Goal: Transaction & Acquisition: Book appointment/travel/reservation

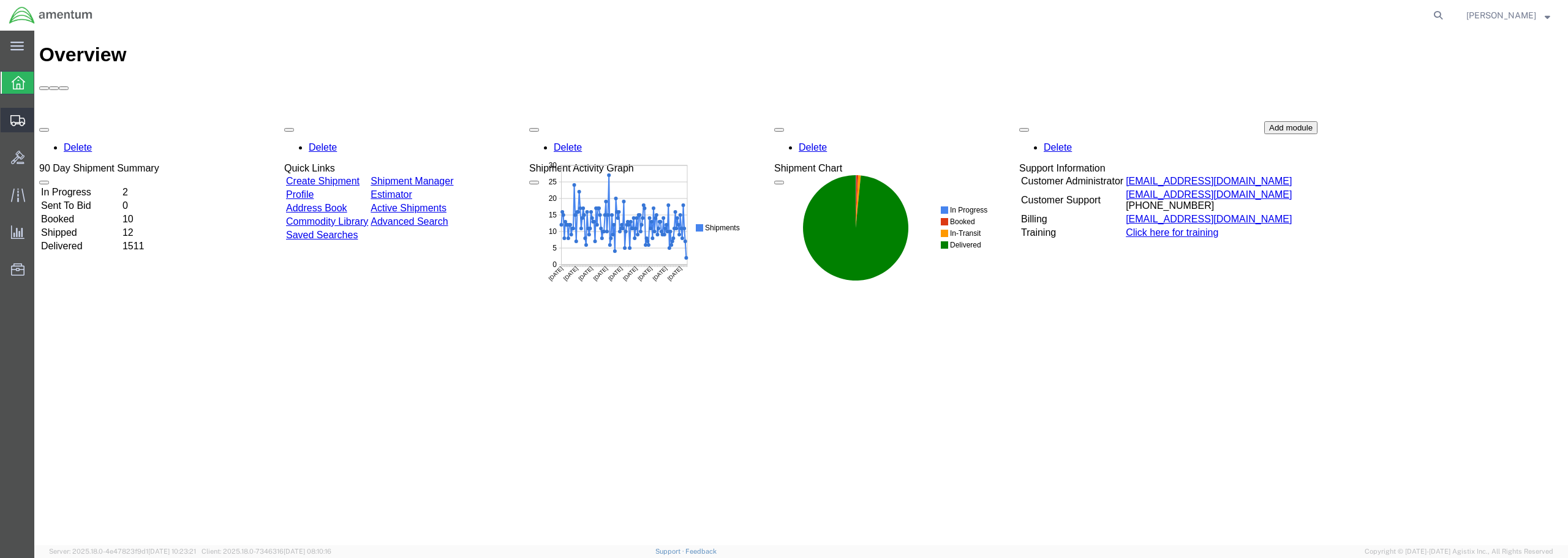
click at [0, 0] on span "Create from Template" at bounding box center [0, 0] width 0 height 0
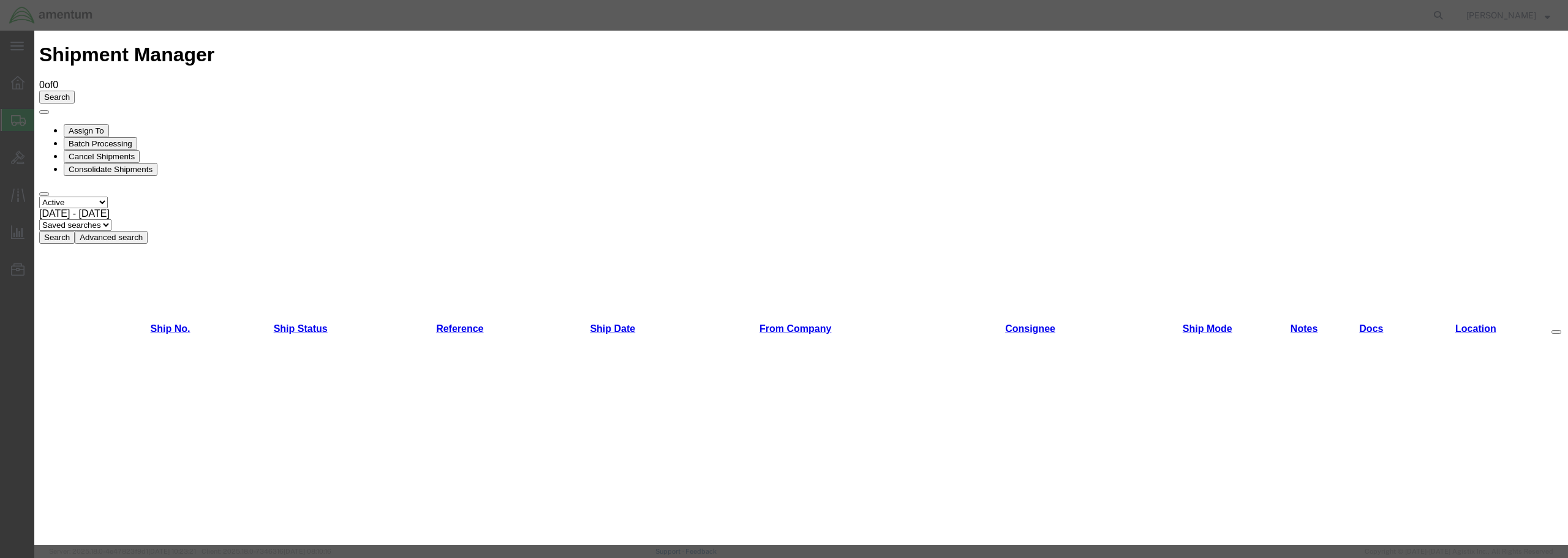
scroll to position [505, 0]
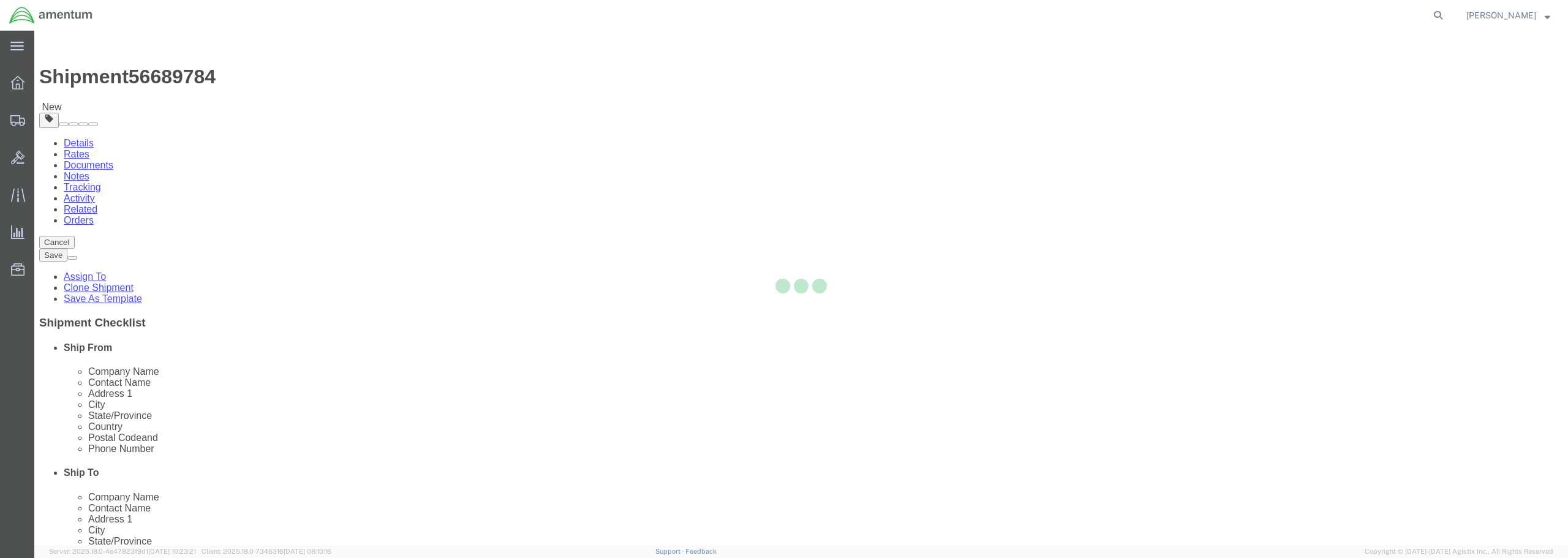
select select "49831"
select select "49941"
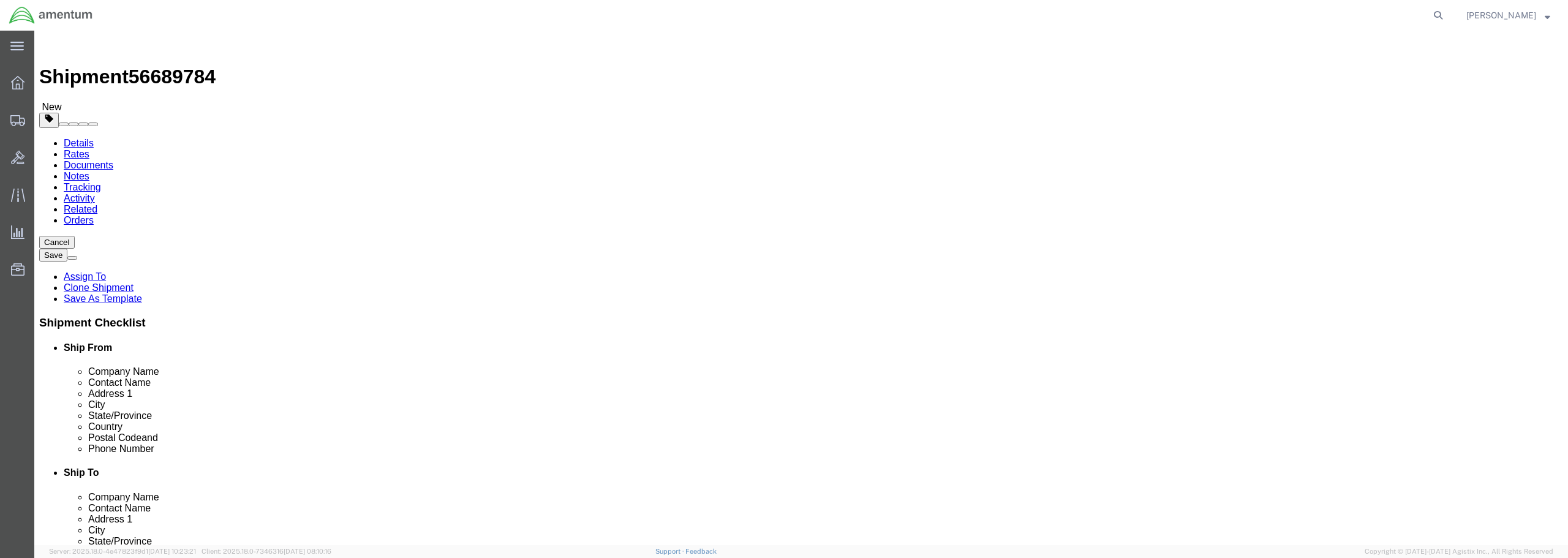
scroll to position [2652, 0]
select select "49949"
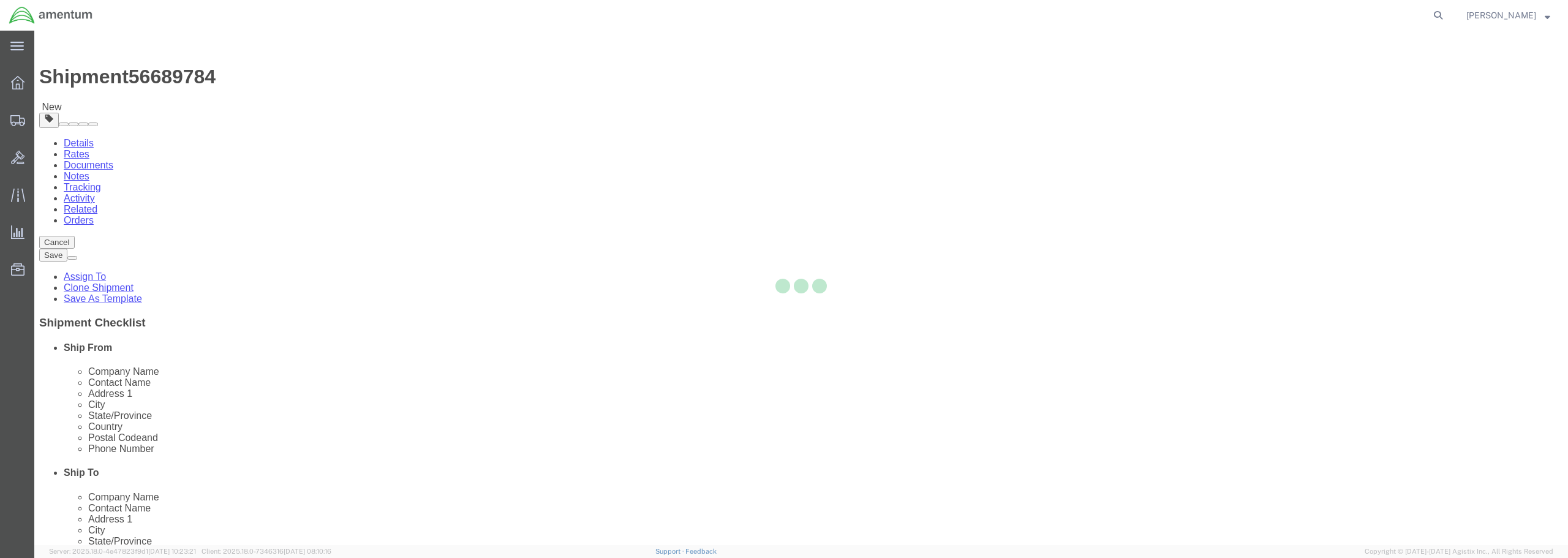
type input "85707"
type input "[PHONE_NUMBER]"
type input "[PERSON_NAME][EMAIL_ADDRESS][PERSON_NAME][DOMAIN_NAME]"
checkbox input "true"
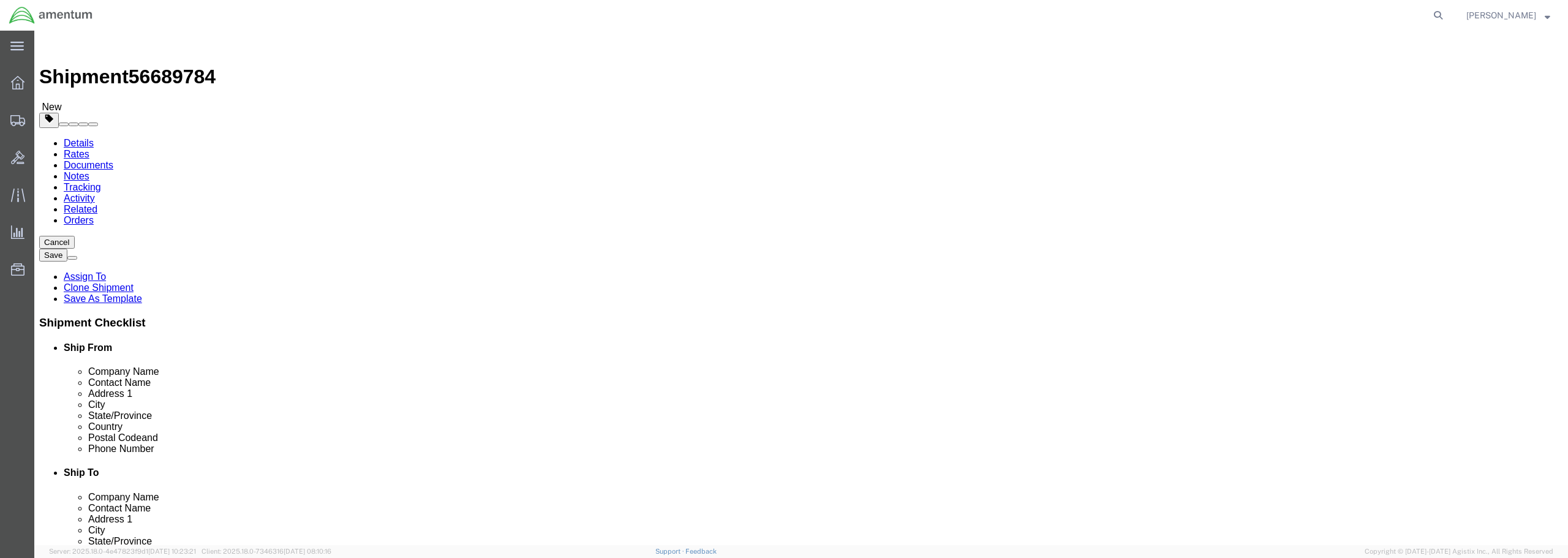
select select "AZ"
click button "Cancel"
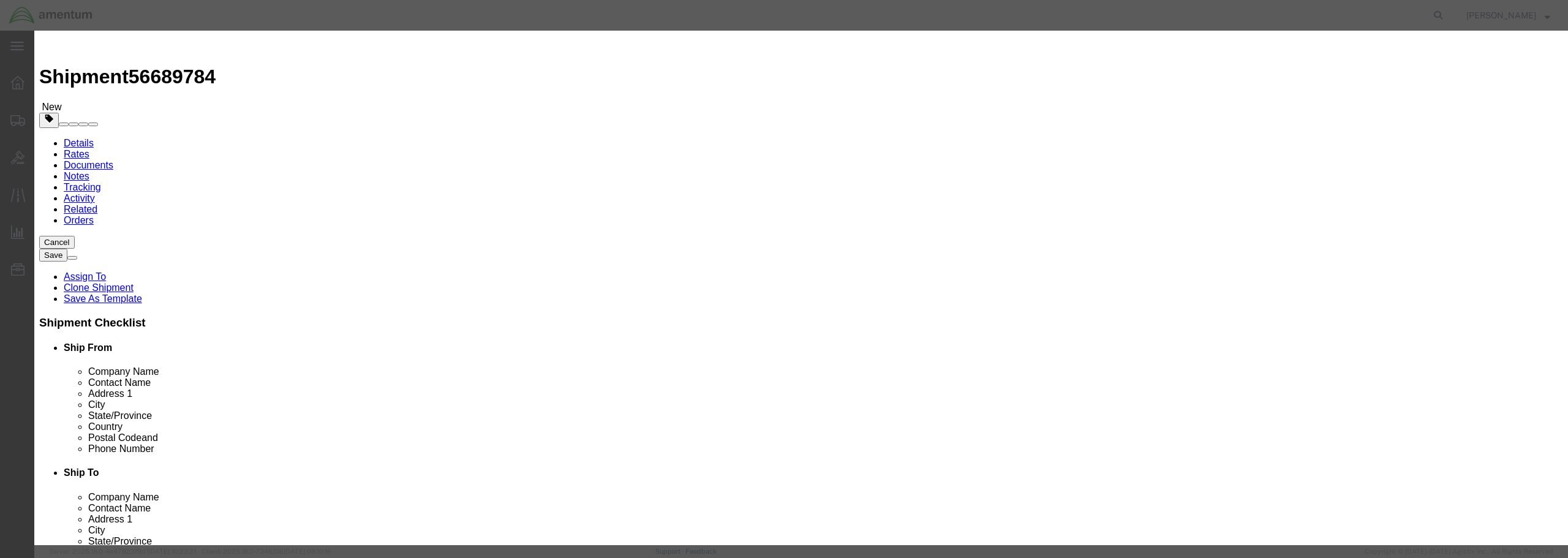
click button "Yes"
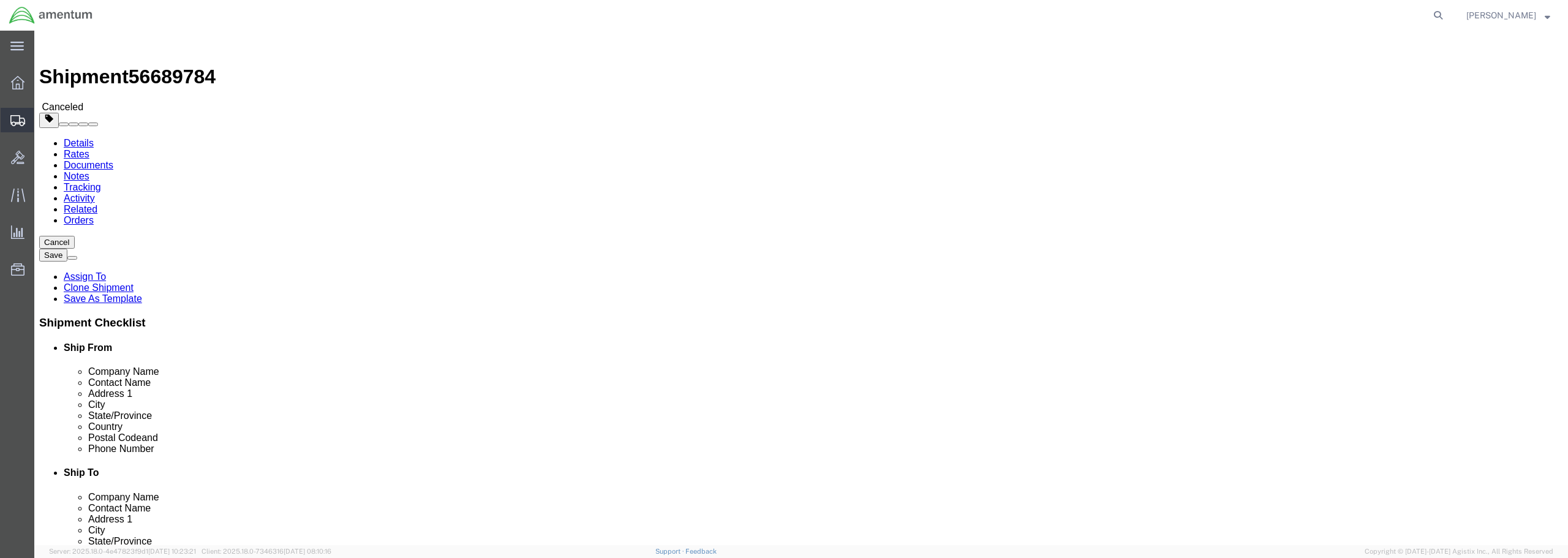
click at [0, 0] on span "Create from Template" at bounding box center [0, 0] width 0 height 0
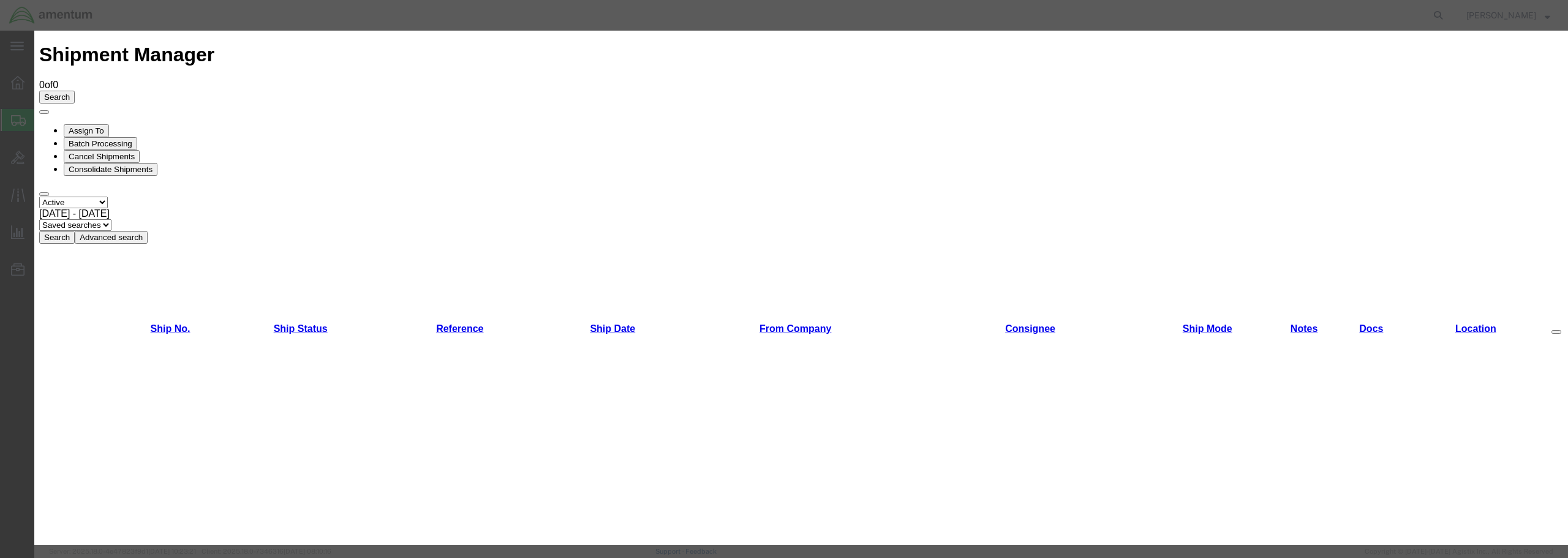
scroll to position [627, 0]
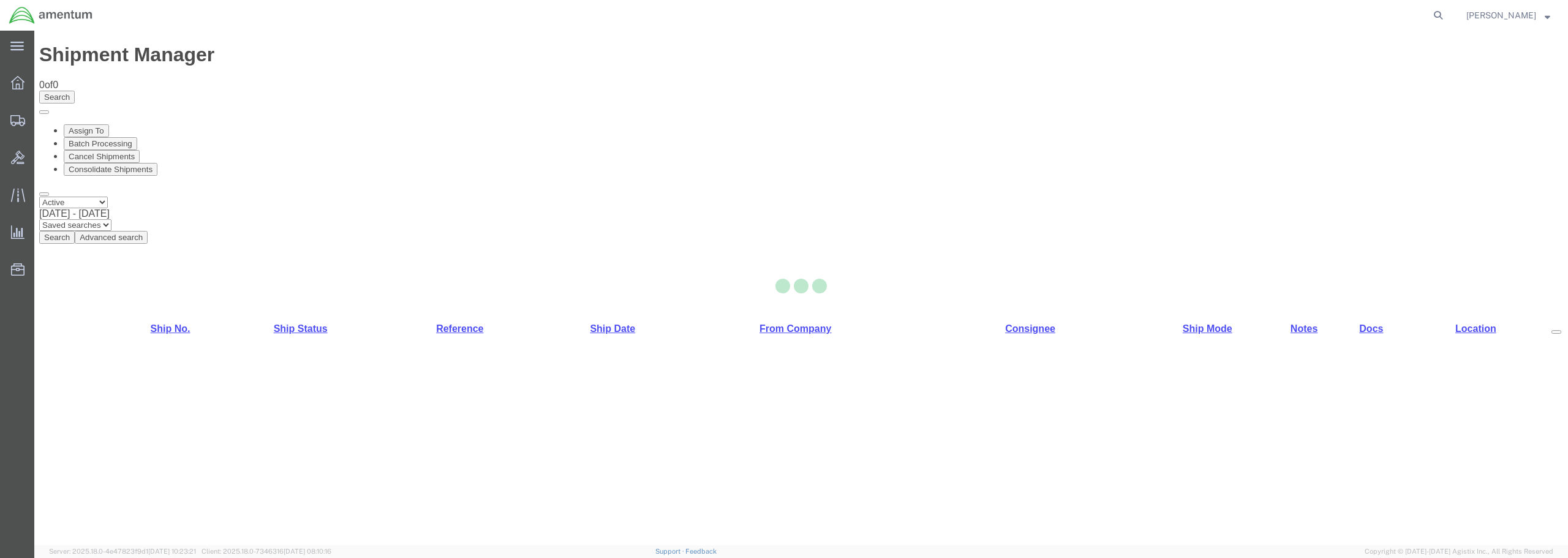
select select "49949"
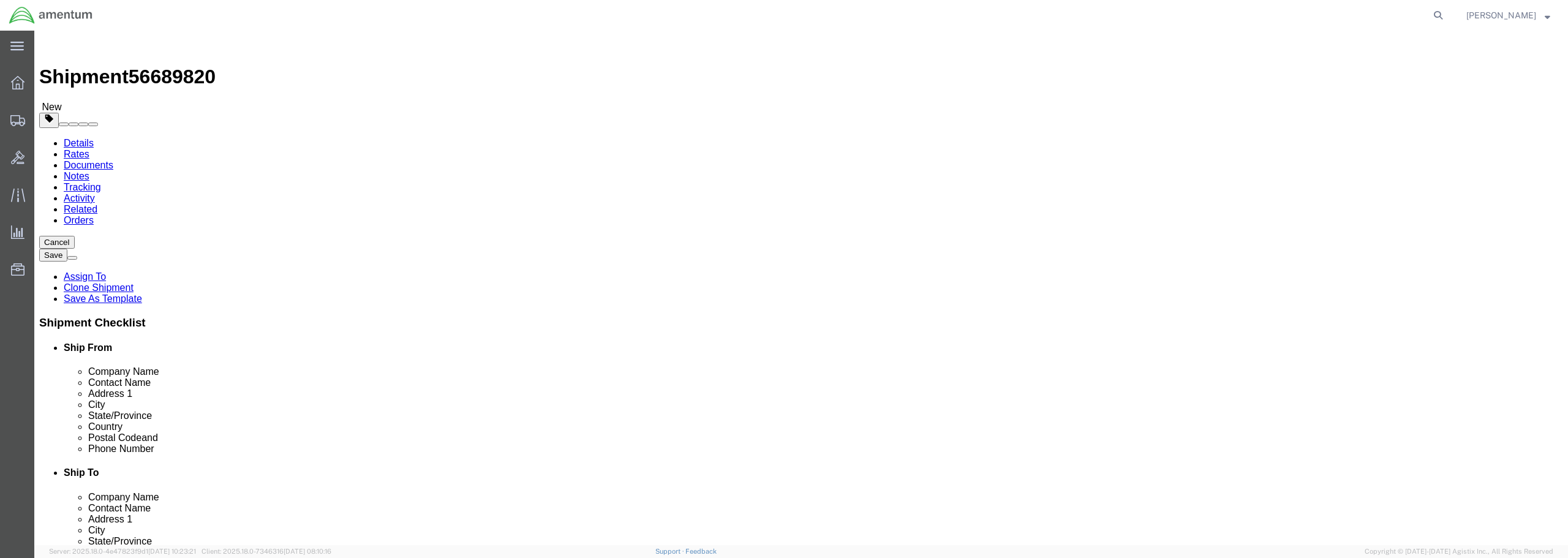
drag, startPoint x: 295, startPoint y: 253, endPoint x: 215, endPoint y: 248, distance: 80.2
click div "Contact Name [PERSON_NAME]"
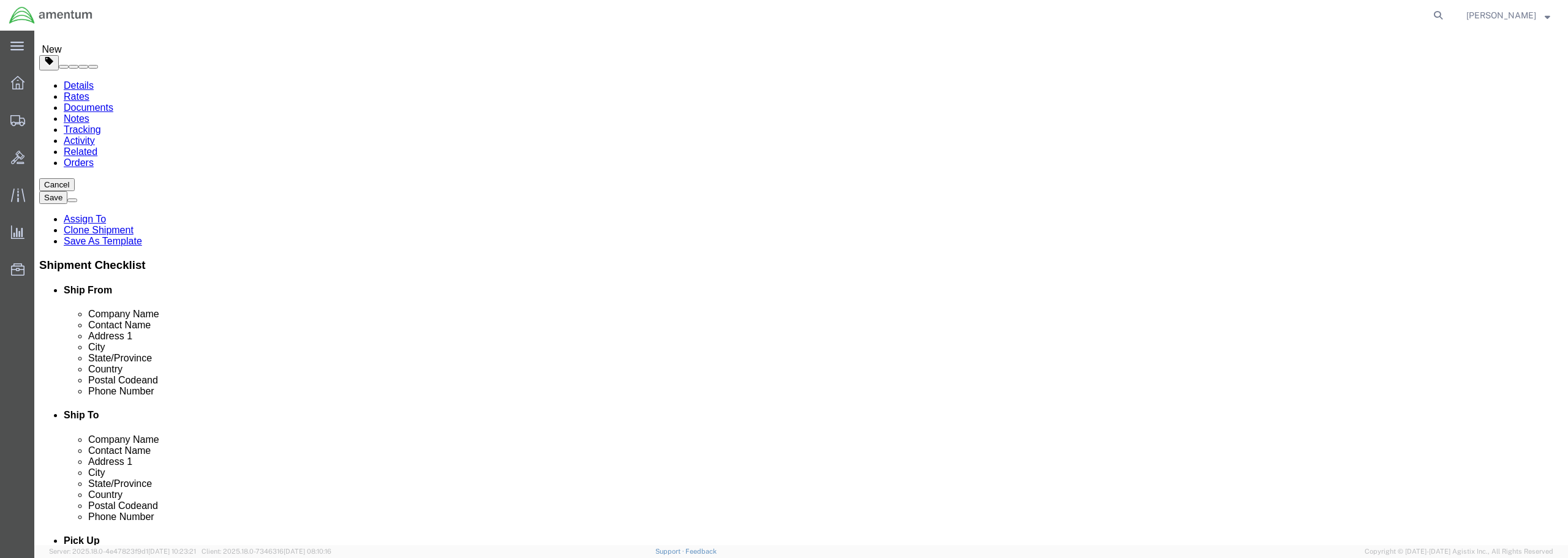
scroll to position [184, 0]
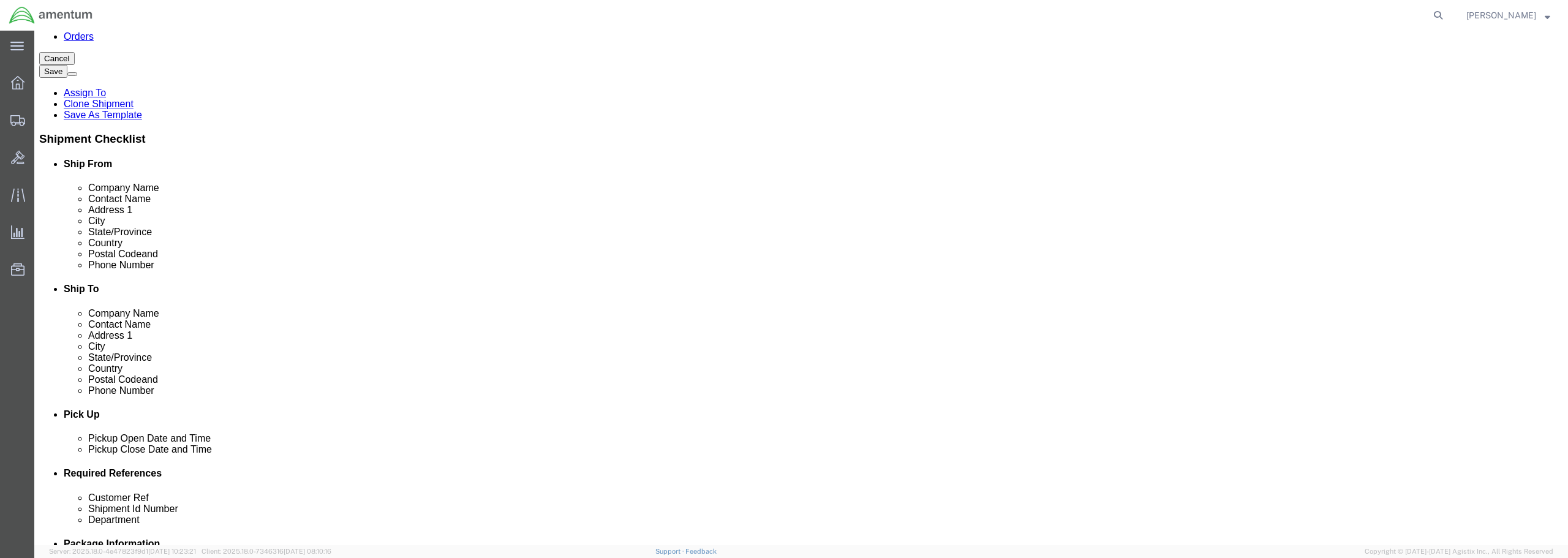
type input "[PERSON_NAME]"
click input "[PHONE_NUMBER]"
click input "[PERSON_NAME][EMAIL_ADDRESS][PERSON_NAME][DOMAIN_NAME]"
drag, startPoint x: 305, startPoint y: 254, endPoint x: 257, endPoint y: 258, distance: 48.2
click input "[PERSON_NAME][EMAIL_ADDRESS][PERSON_NAME][DOMAIN_NAME]"
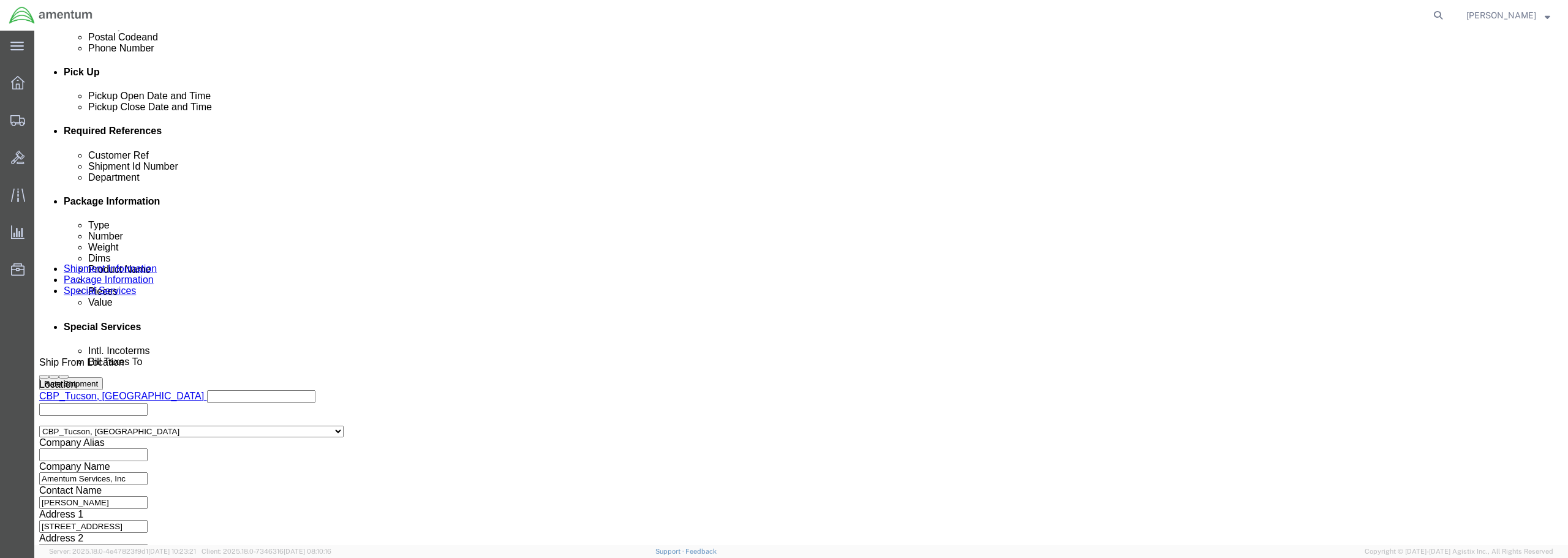
scroll to position [538, 0]
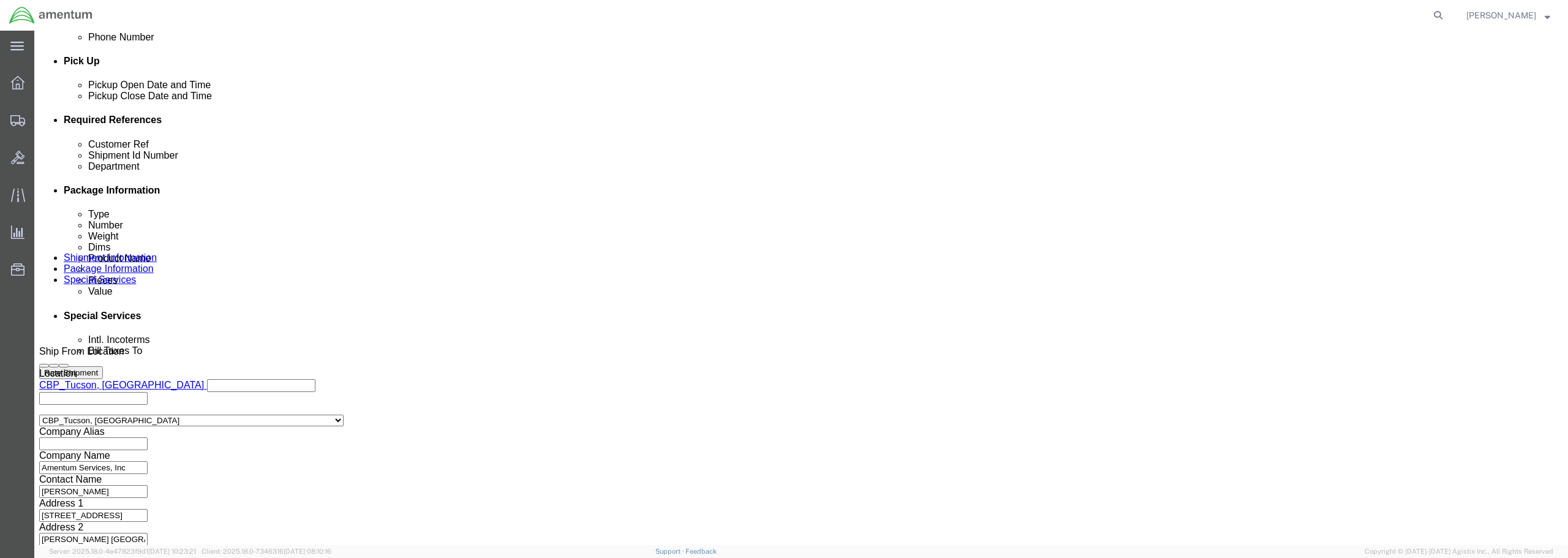
type input "[PERSON_NAME][EMAIL_ADDRESS][PERSON_NAME][DOMAIN_NAME]"
click input "text"
type input "u"
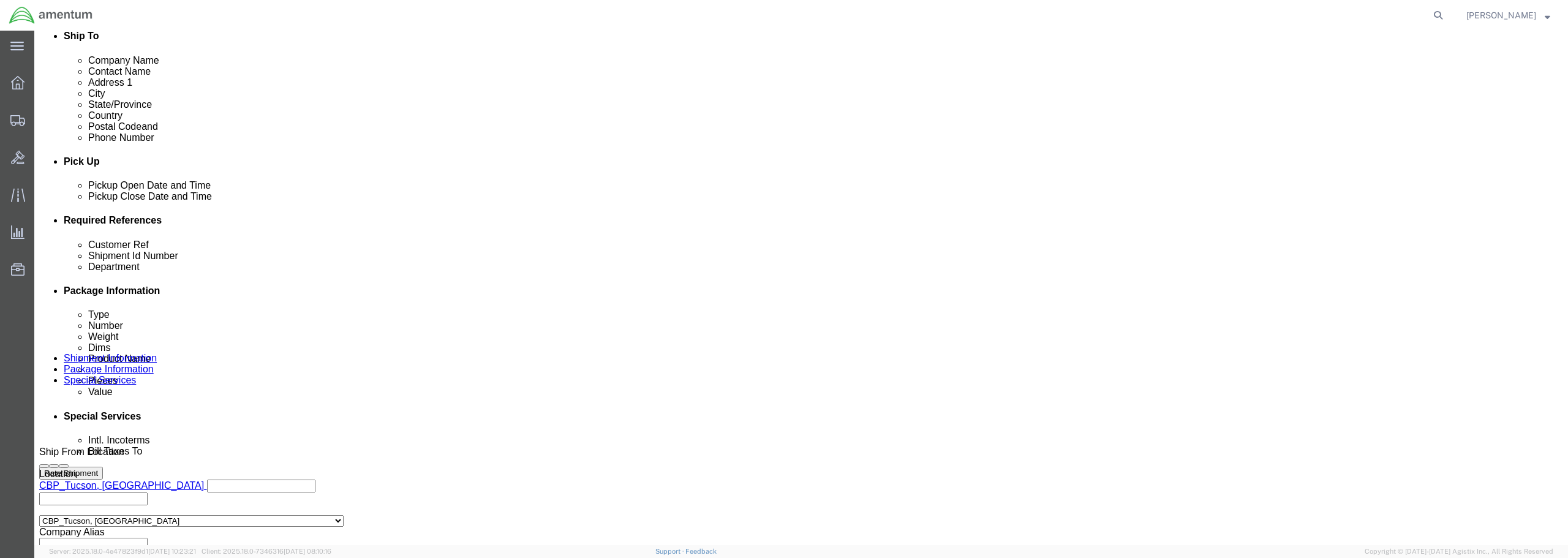
scroll to position [415, 0]
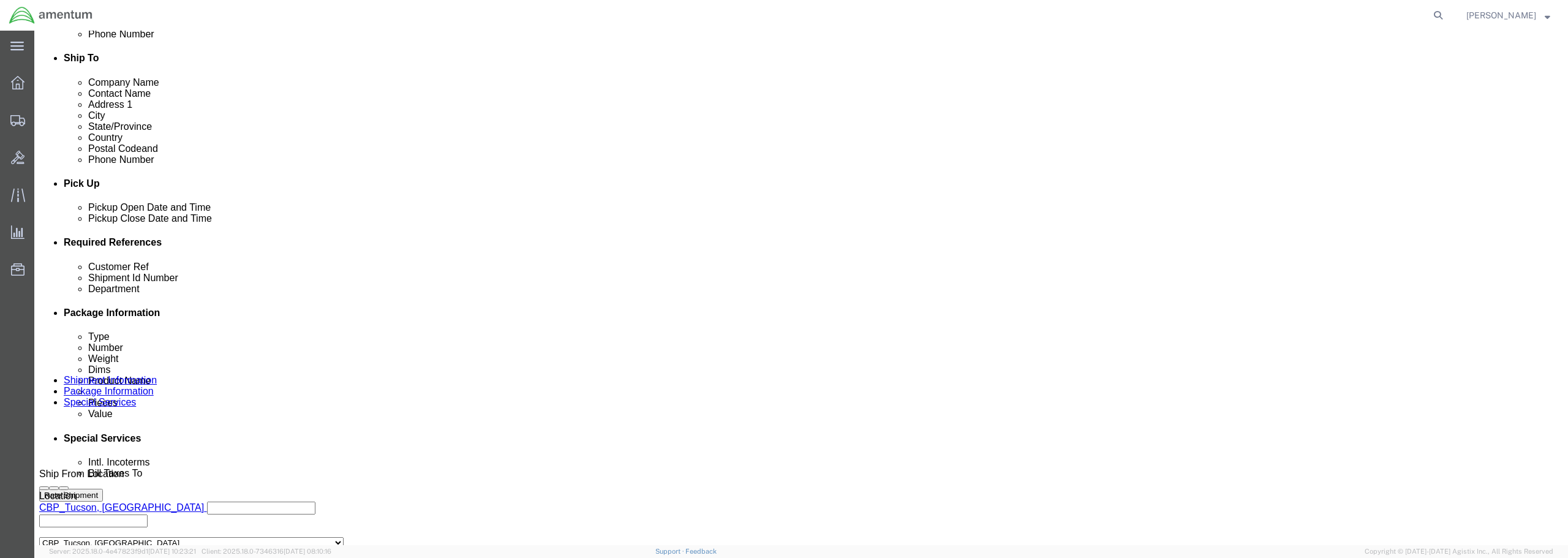
click button "Add reference"
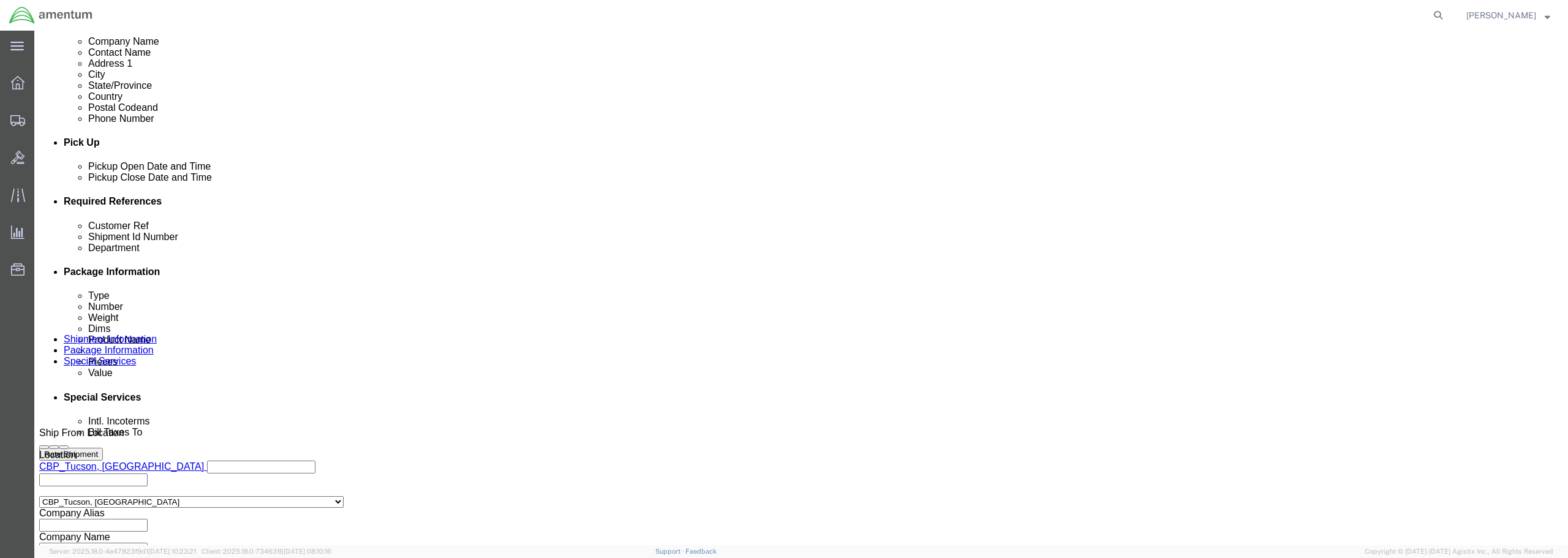
scroll to position [476, 0]
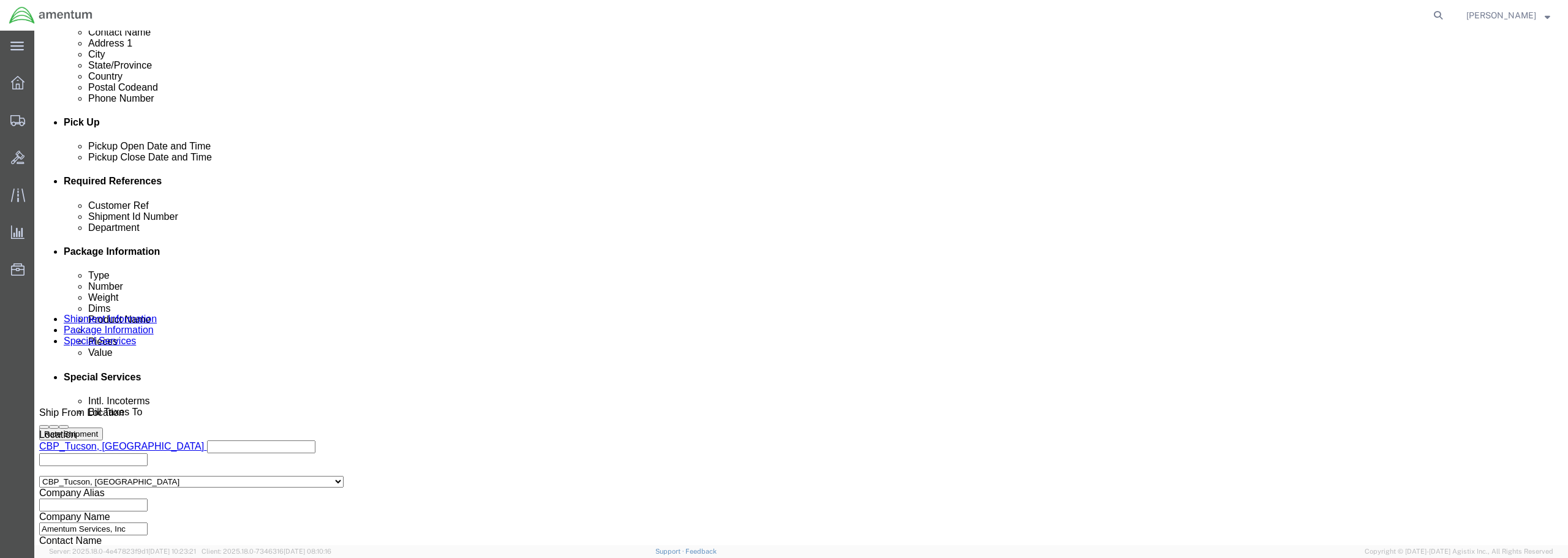
click div "Department"
click input "text"
type input "c"
type input "CBP"
click select "Select Account Type Activity ID Airline Appointment Number ASN Batch Request # …"
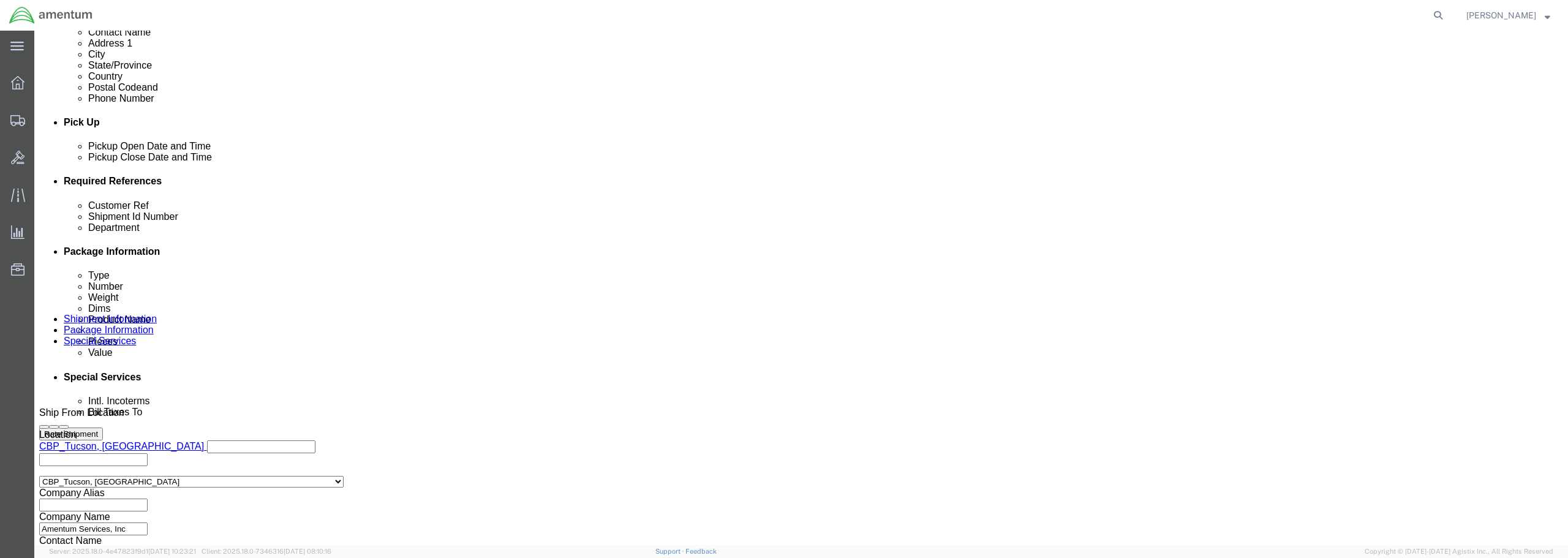
click select "Select Account Type Activity ID Airline Appointment Number ASN Batch Request # …"
select select "PROJNUM"
click select "Select Account Type Activity ID Airline Appointment Number ASN Batch Request # …"
click input "text"
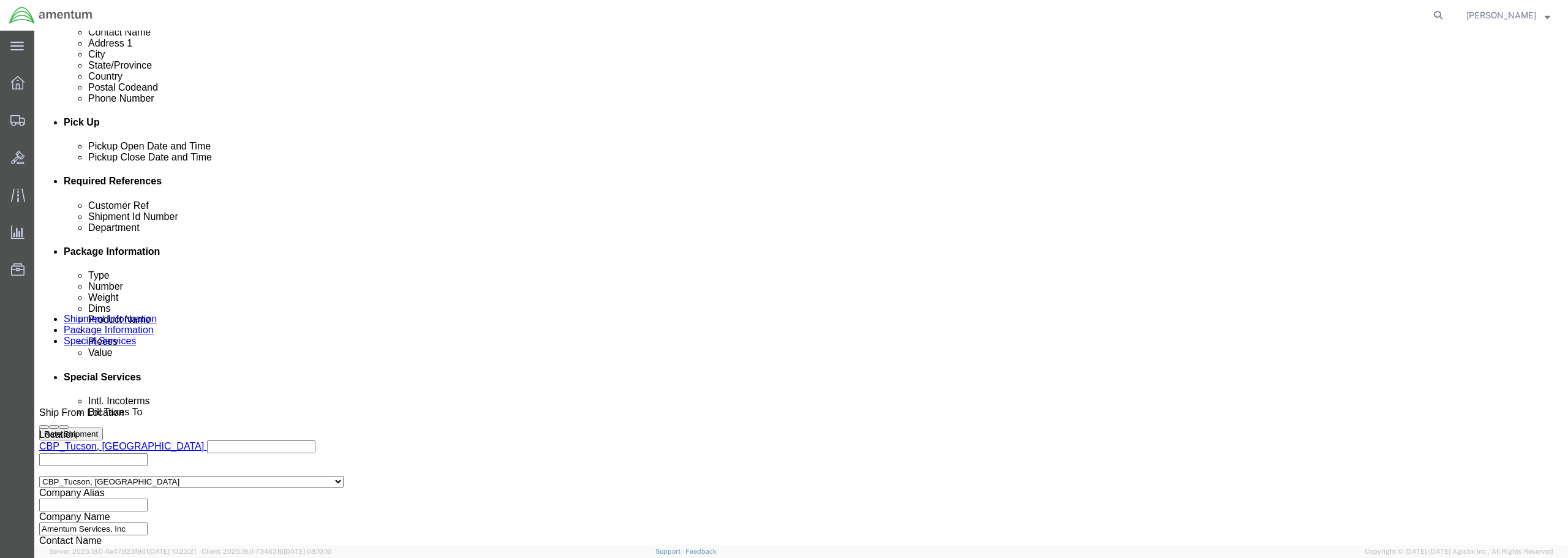
type input "6118.03.03.2219.WTU.0000"
click span
click link "Save As Template"
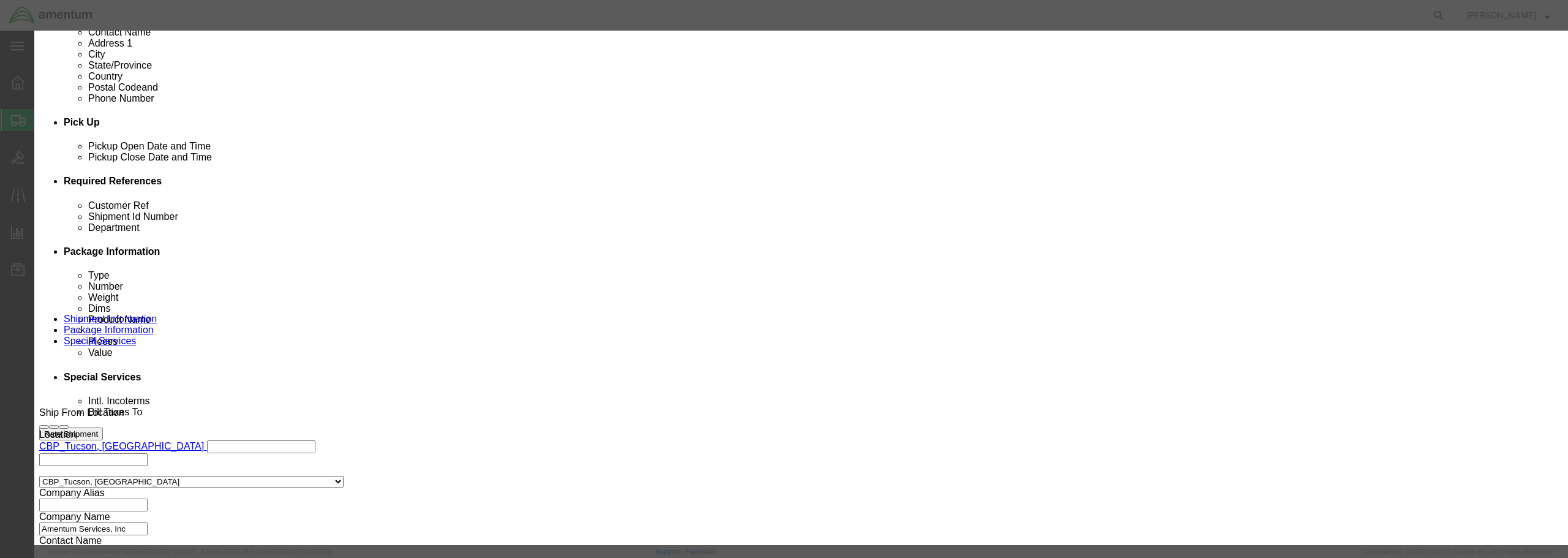
click input "text"
type input "WTU [PERSON_NAME]"
click button "Save"
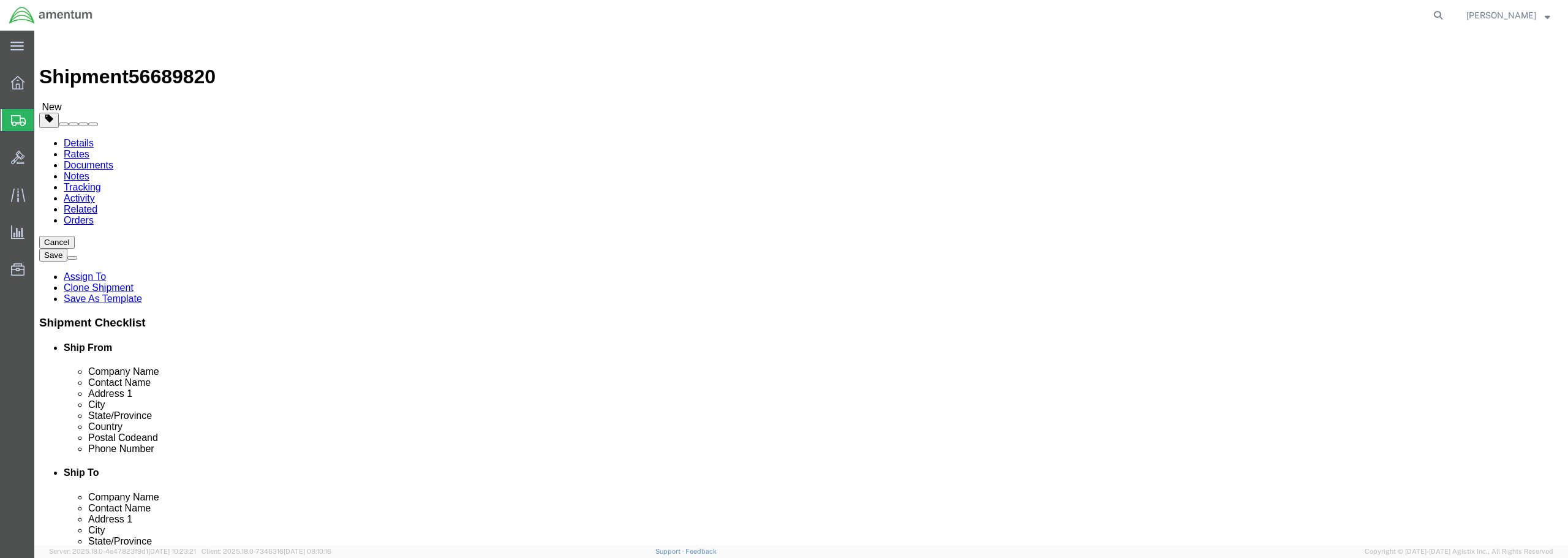
type input "MCA"
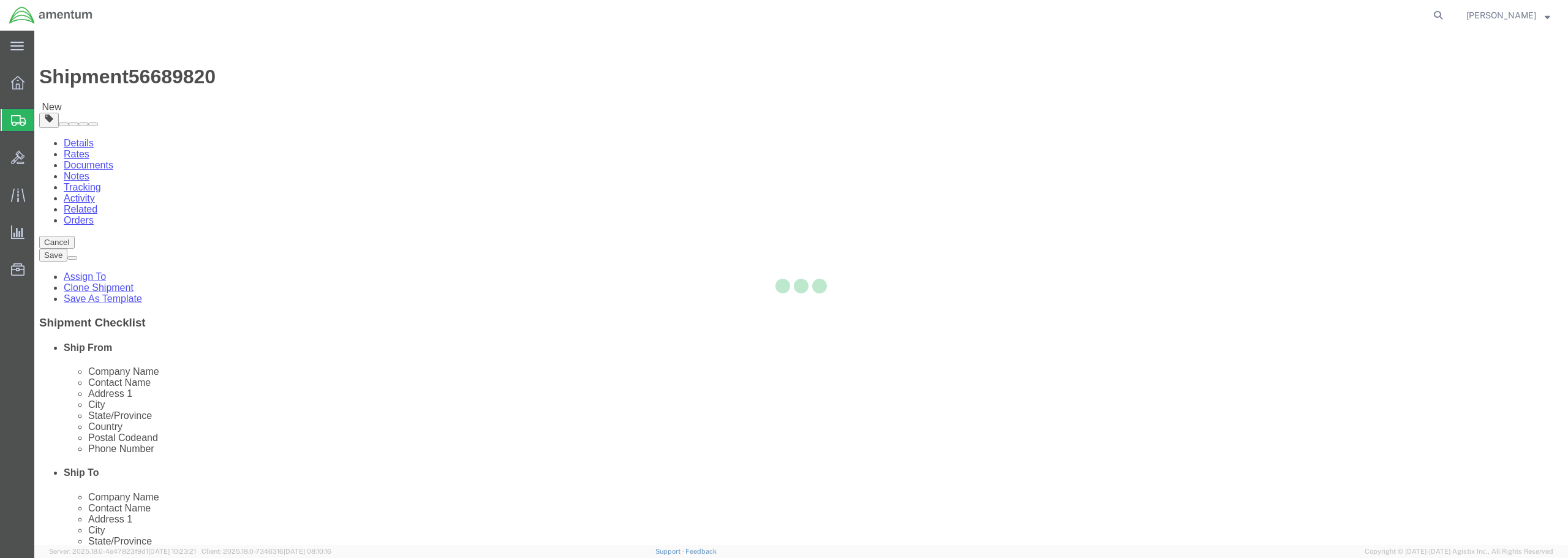
type input "78503"
type input "[PHONE_NUMBER]"
type input "[PERSON_NAME][EMAIL_ADDRESS][PERSON_NAME][DOMAIN_NAME]"
checkbox input "true"
select select "[GEOGRAPHIC_DATA]"
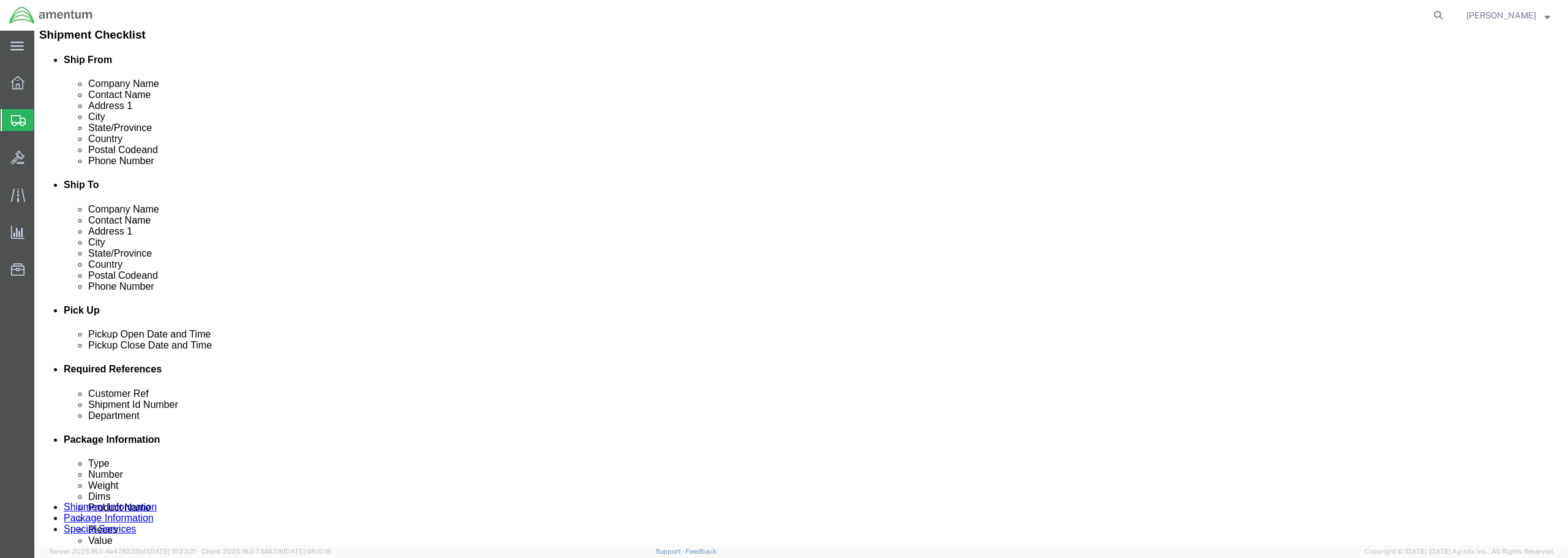
scroll to position [306, 0]
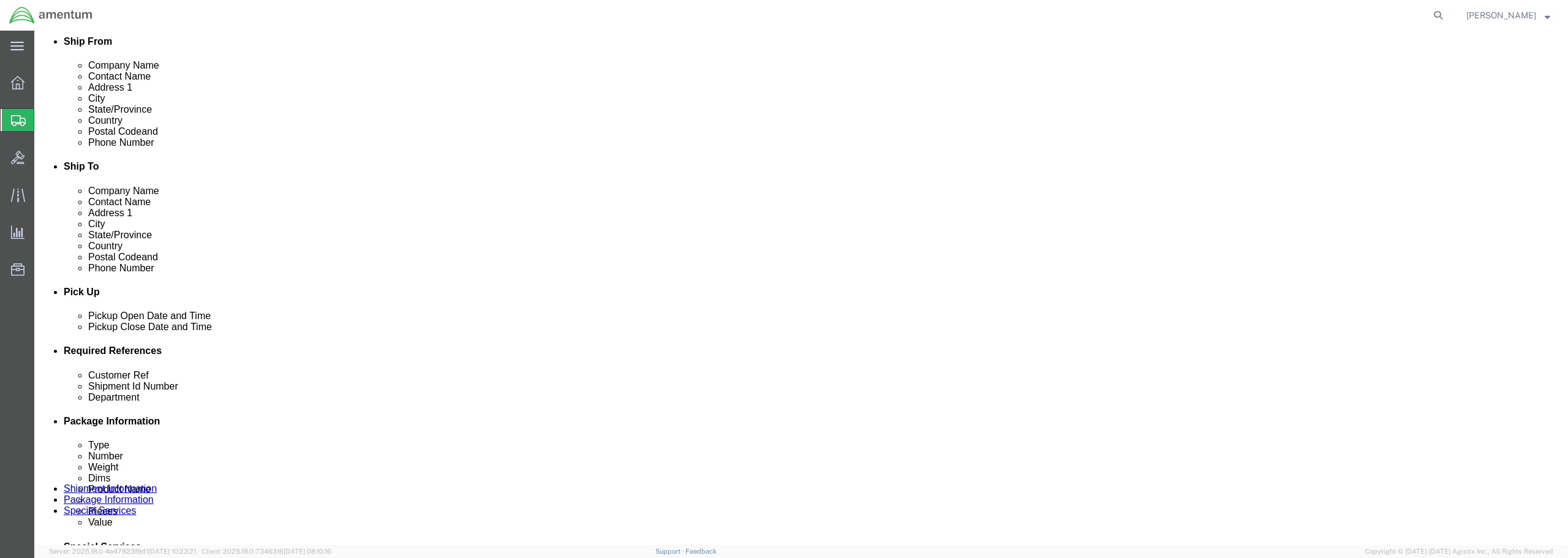
click div "[DATE] 12:36 PM"
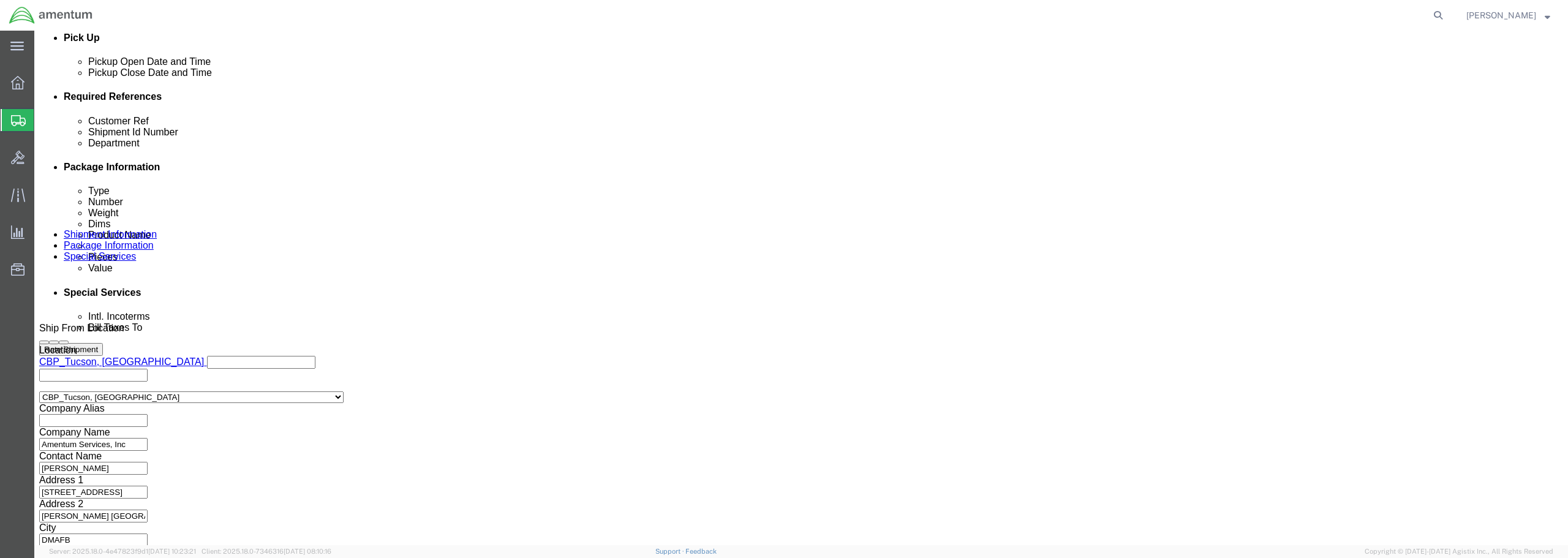
type input "1:36 PM"
click button "Apply"
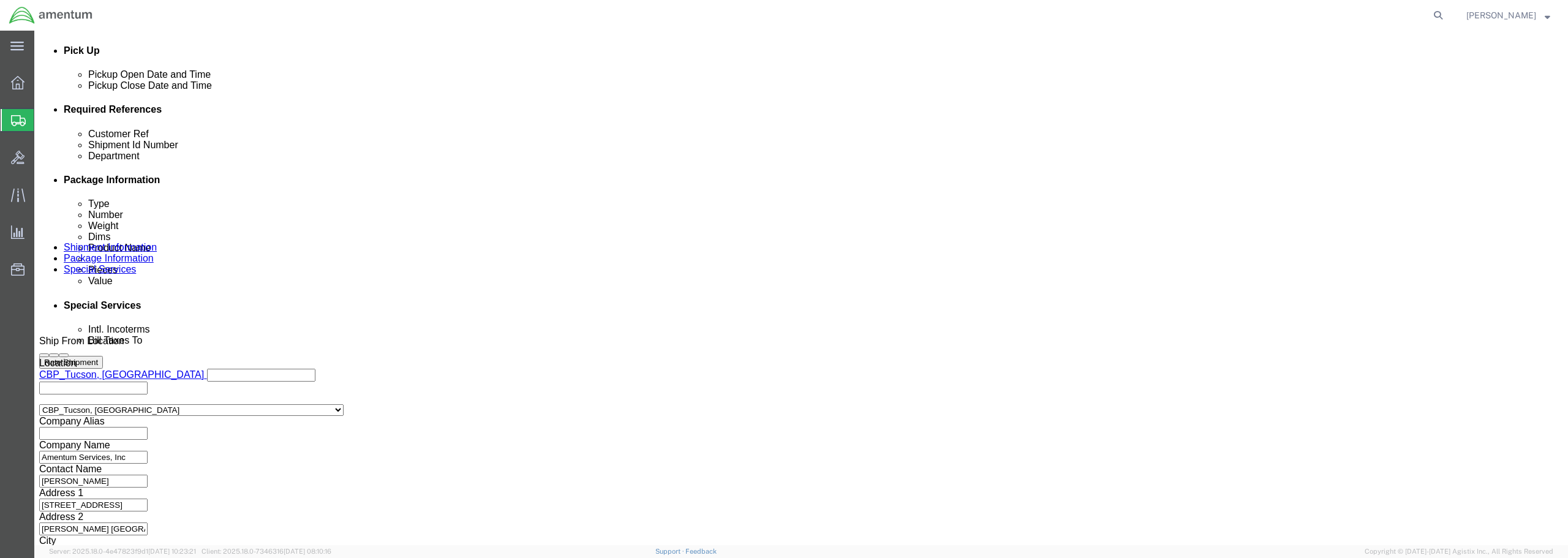
scroll to position [377, 0]
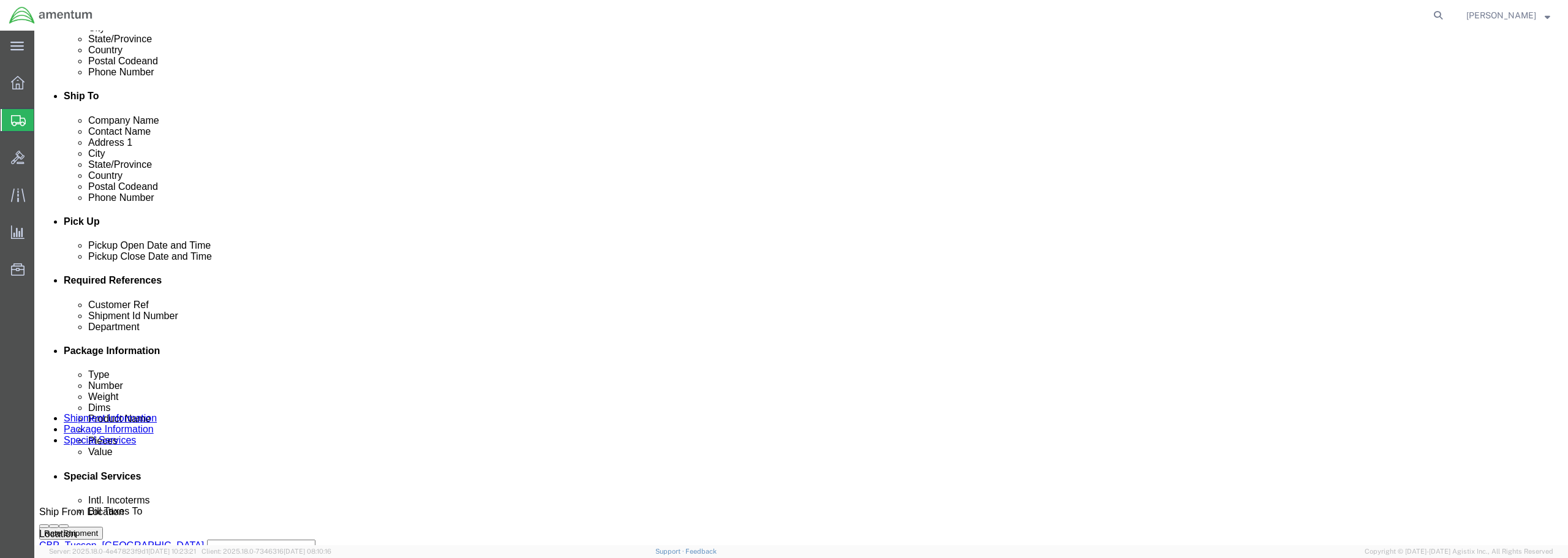
click div
click button "Apply"
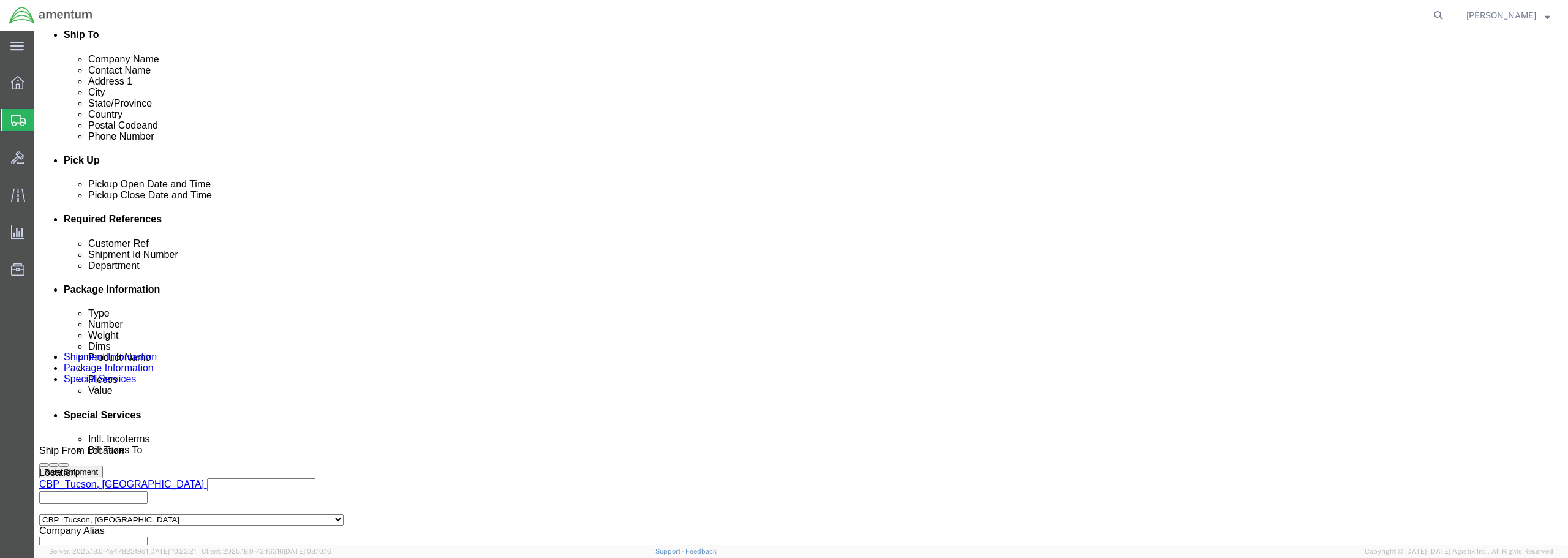
click input "text"
type input "USAGE 328319"
click input "text"
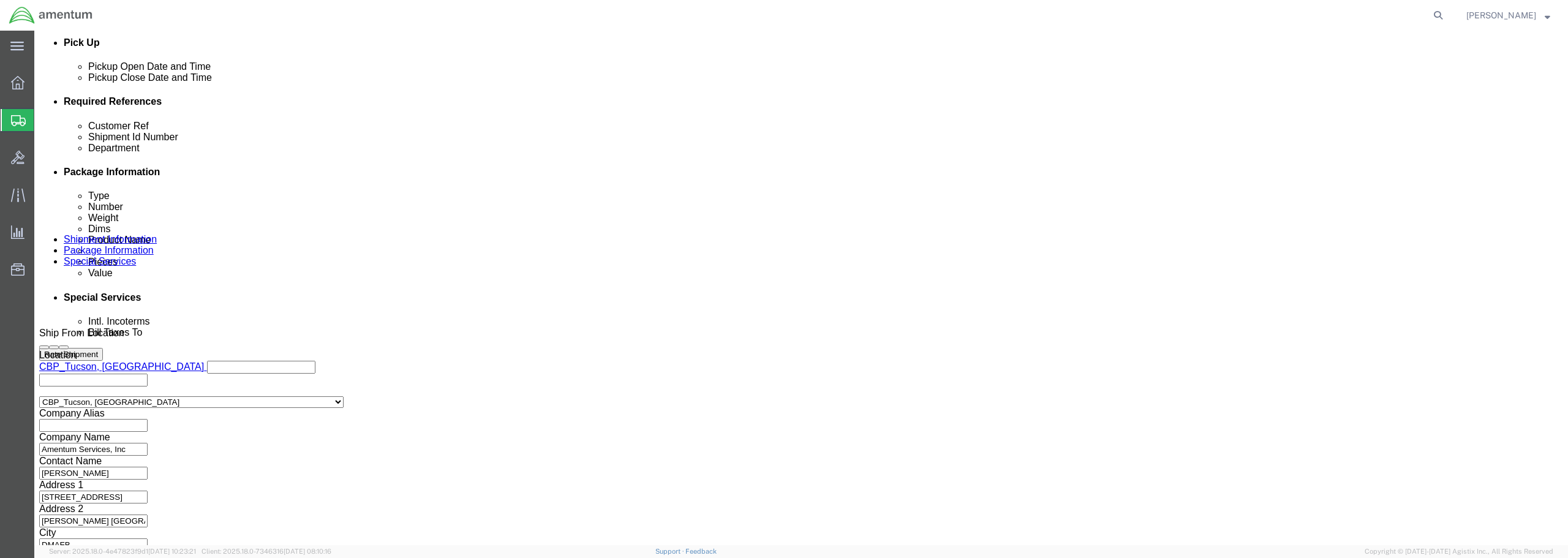
scroll to position [561, 0]
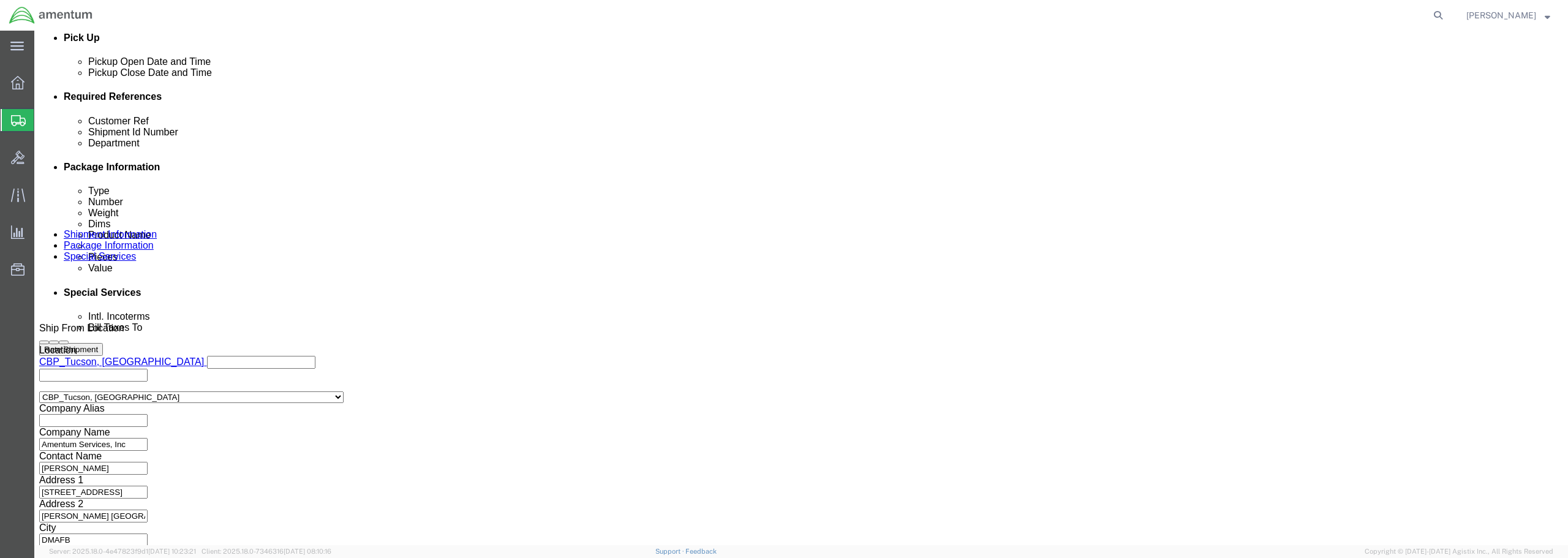
type input "SN:24004"
click button "Continue"
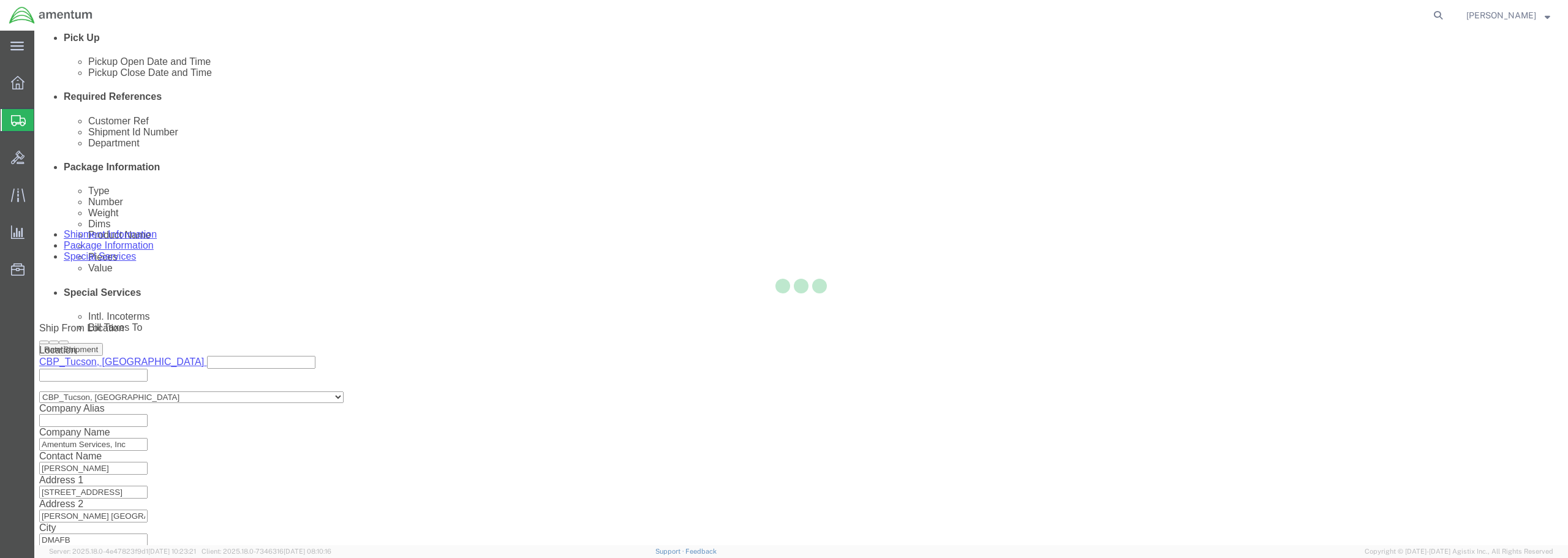
scroll to position [0, 0]
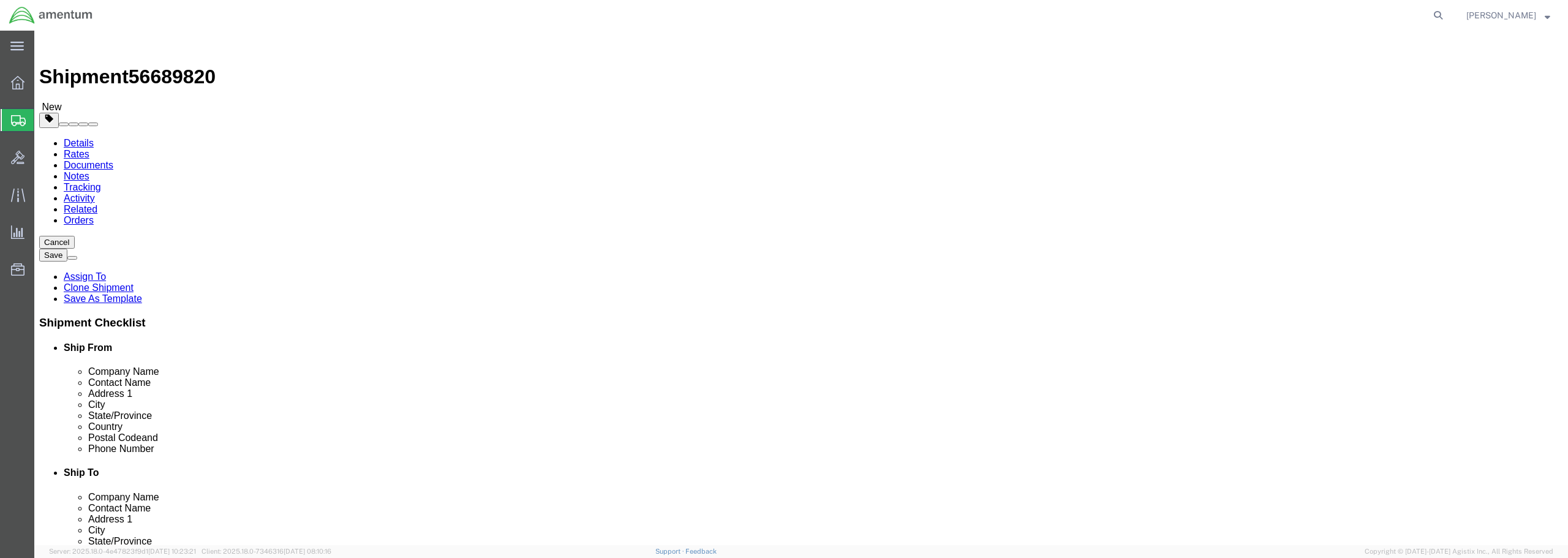
select select "CBOX"
click input "text"
type input "22"
type input "18"
type input "16"
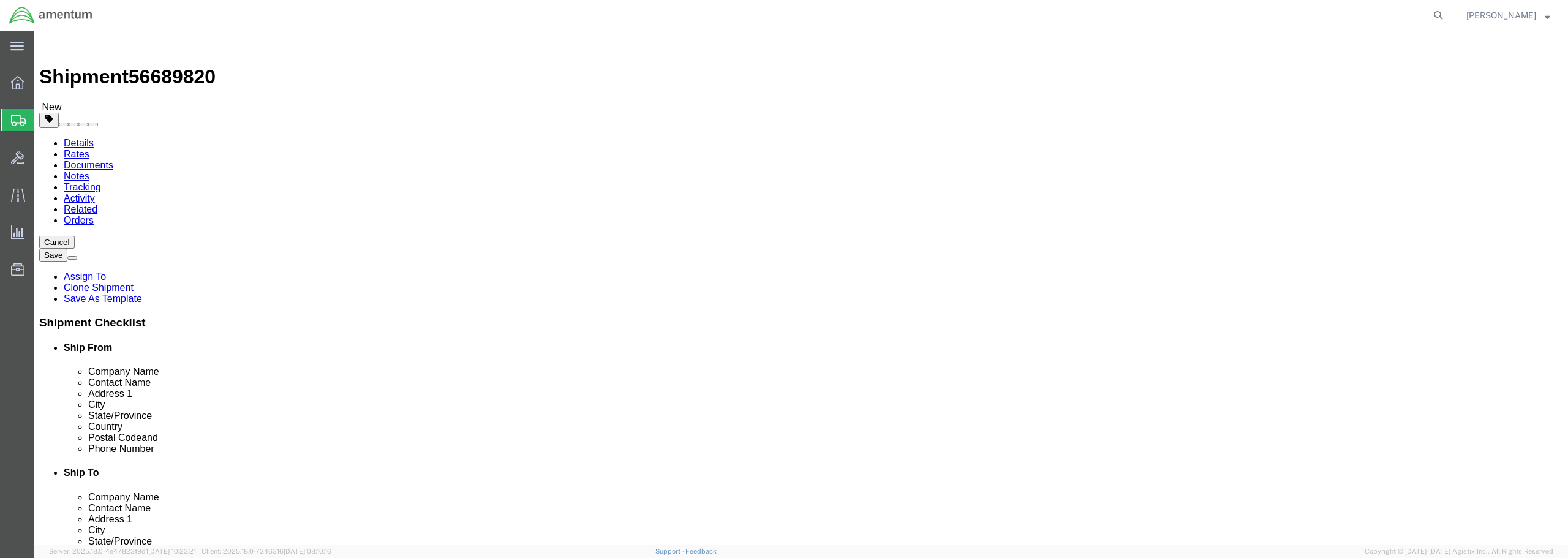
click input "0.00"
drag, startPoint x: 256, startPoint y: 282, endPoint x: 227, endPoint y: 286, distance: 29.3
click div "0.00 Select kgs lbs"
type input "79.50"
click link "Add Content"
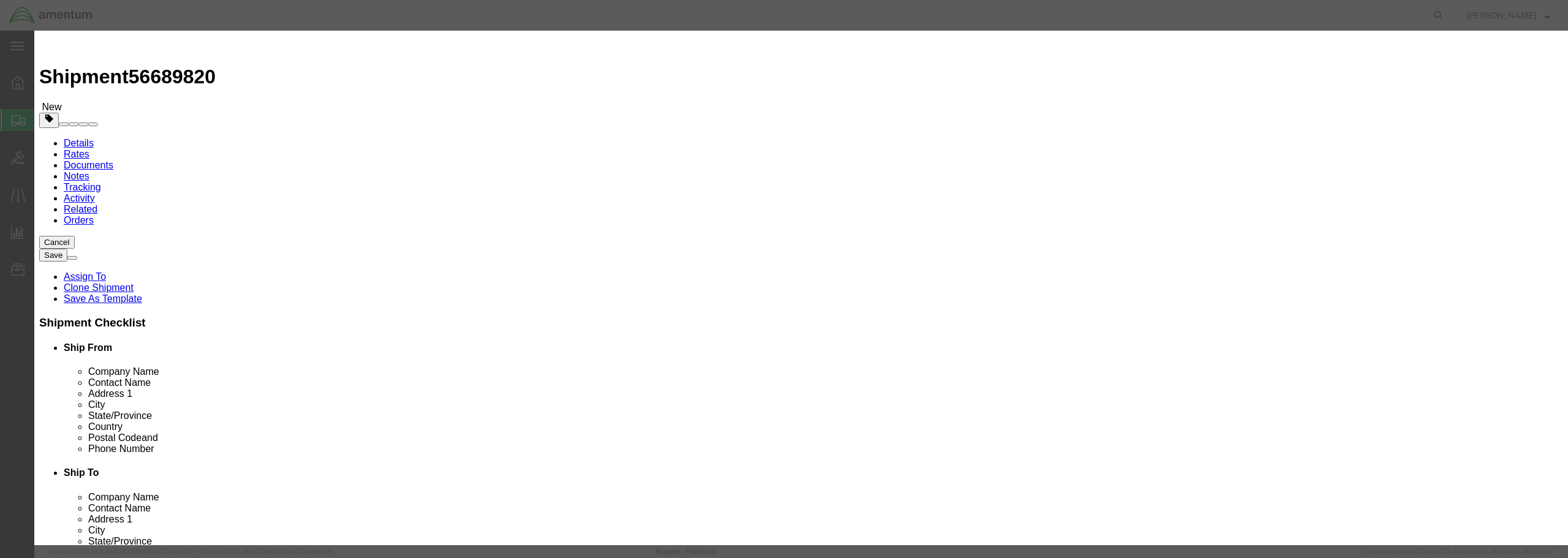
click input "text"
type input "U"
type input "MOD FREE TURBINE"
drag, startPoint x: 571, startPoint y: 118, endPoint x: 542, endPoint y: 117, distance: 29.0
click div "Pieces 0 Select Bag Barrels 100Board Feet Bottle Box Blister Pack Carats Can Ca…"
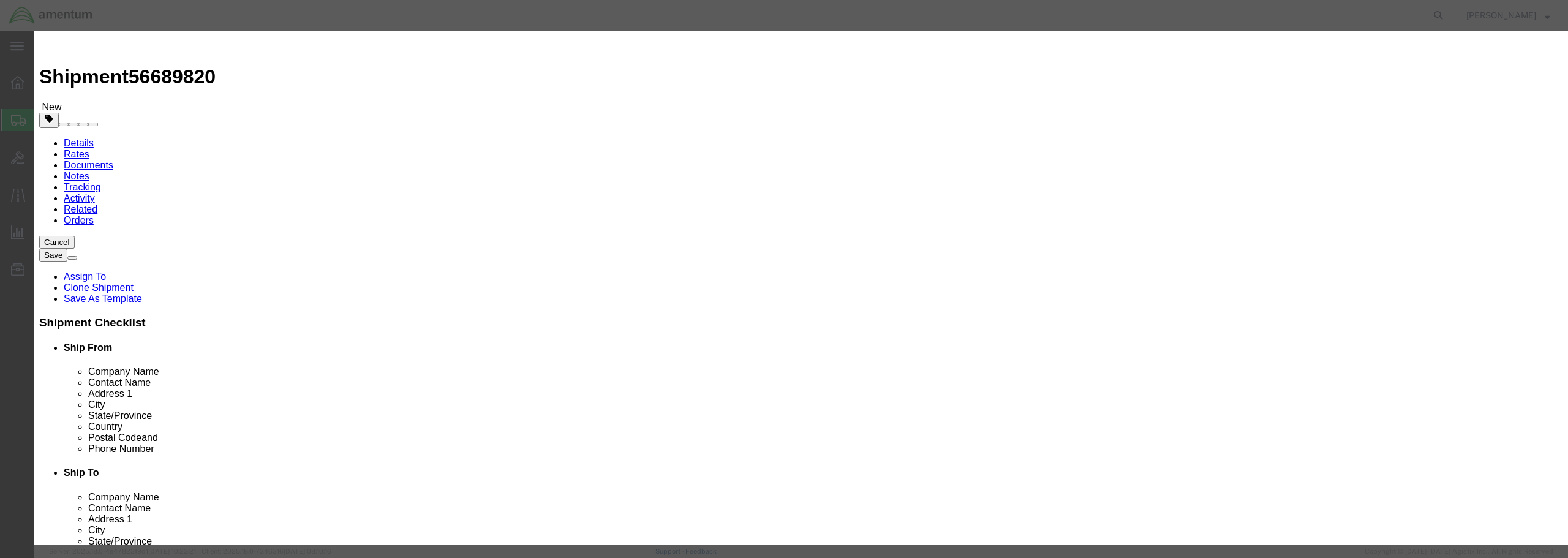
type input "1"
click input "text"
type input "50,000"
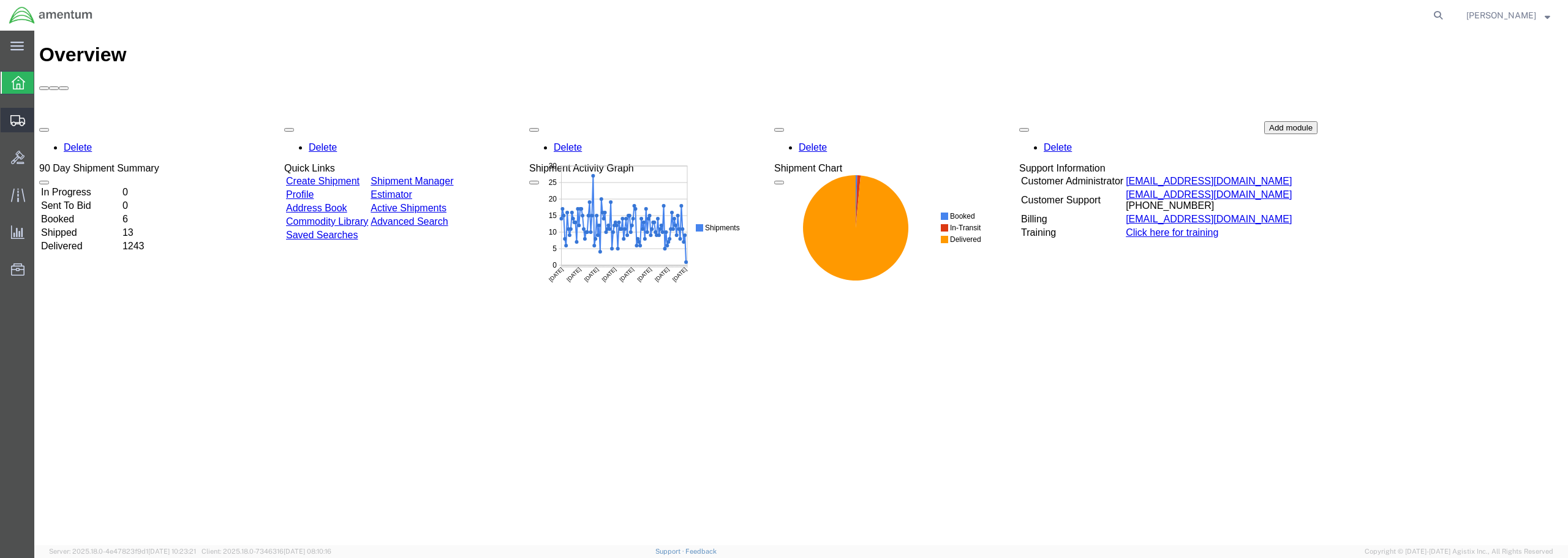
click at [0, 0] on span "Shipment Manager" at bounding box center [0, 0] width 0 height 0
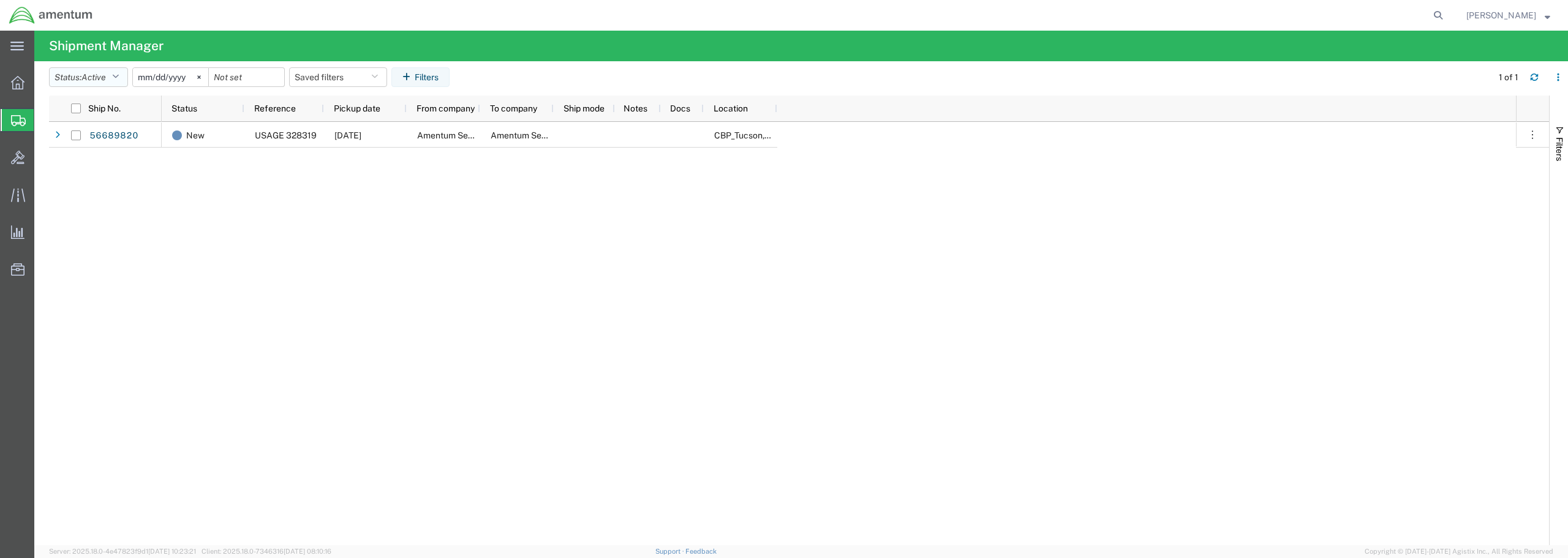
click at [65, 74] on button "Status: Active" at bounding box center [88, 77] width 79 height 20
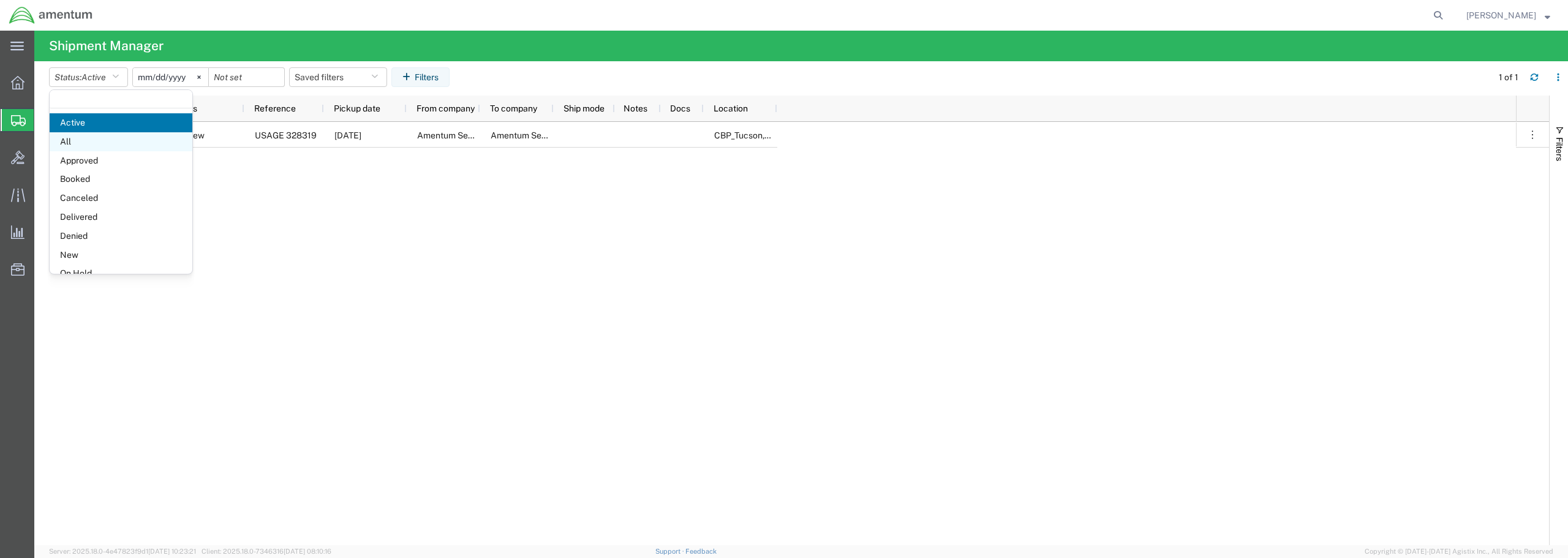
click at [73, 140] on span "All" at bounding box center [121, 142] width 142 height 19
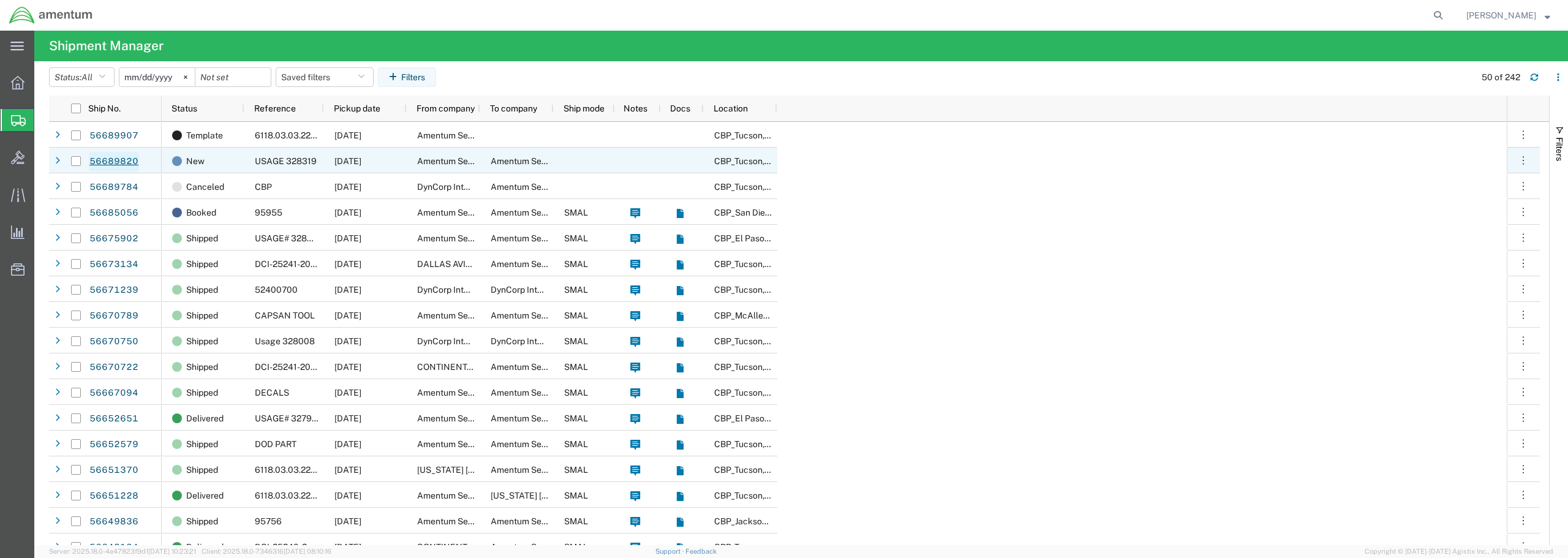
click at [105, 164] on link "56689820" at bounding box center [114, 161] width 51 height 20
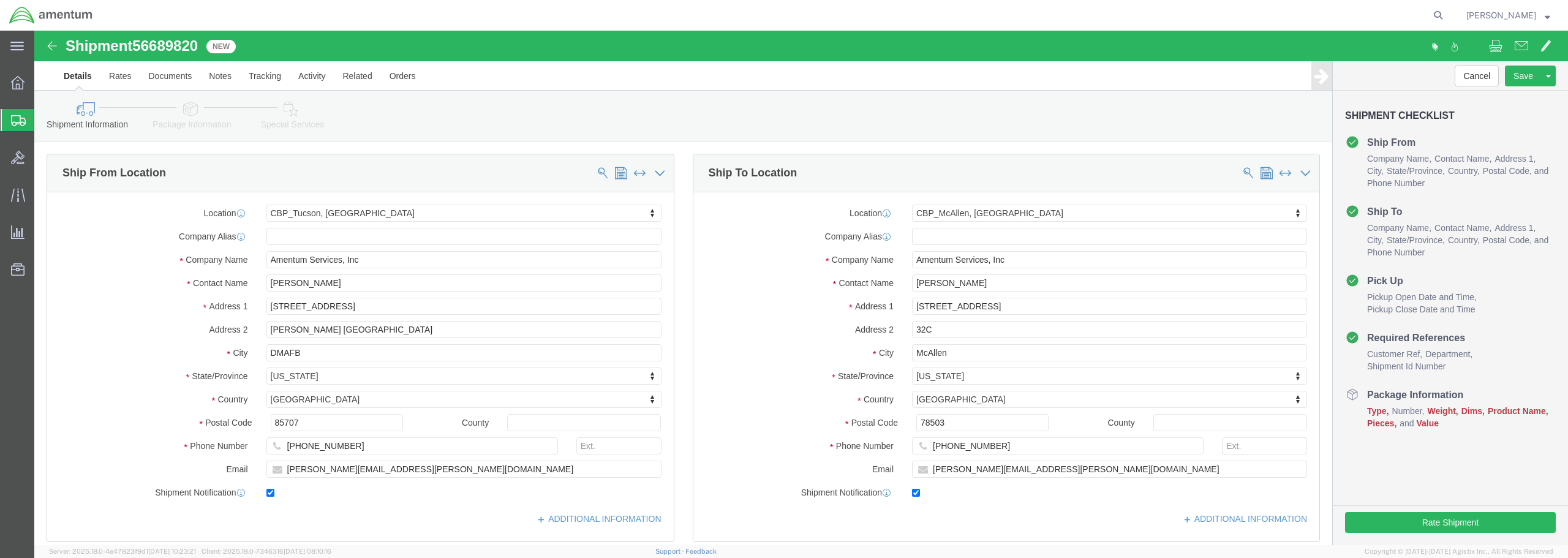
select select "49949"
select select "49941"
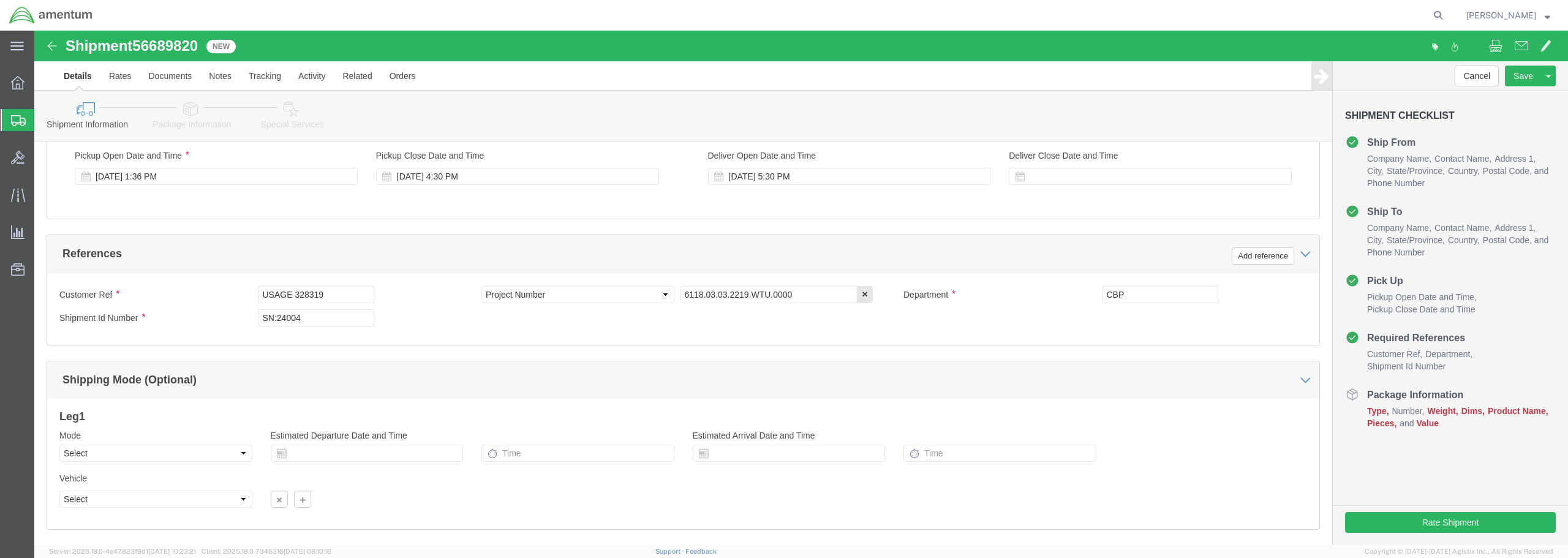
scroll to position [561, 0]
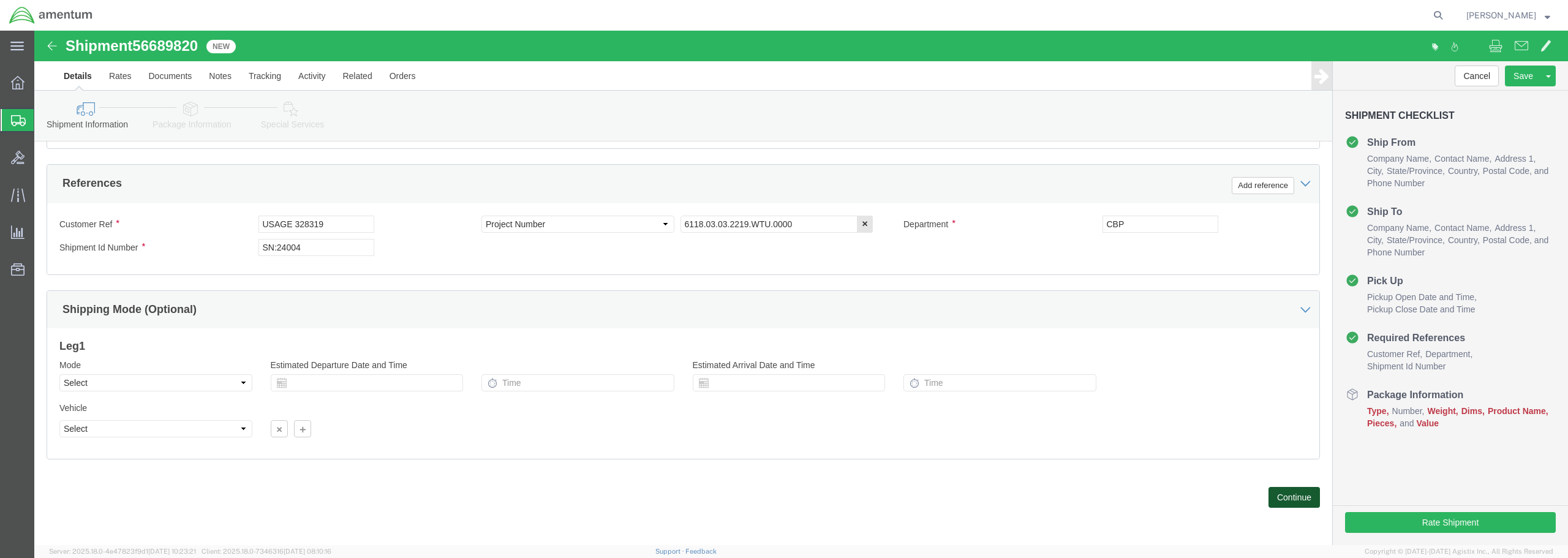
click button "Continue"
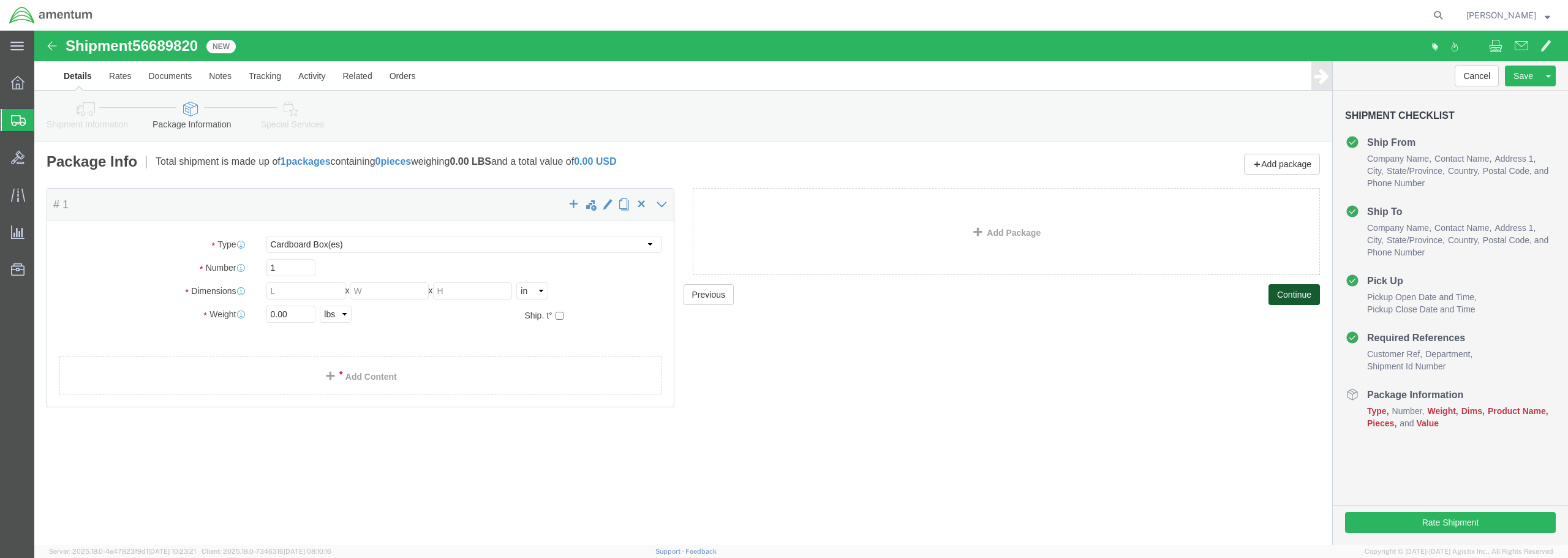
scroll to position [0, 0]
click link "Add Content"
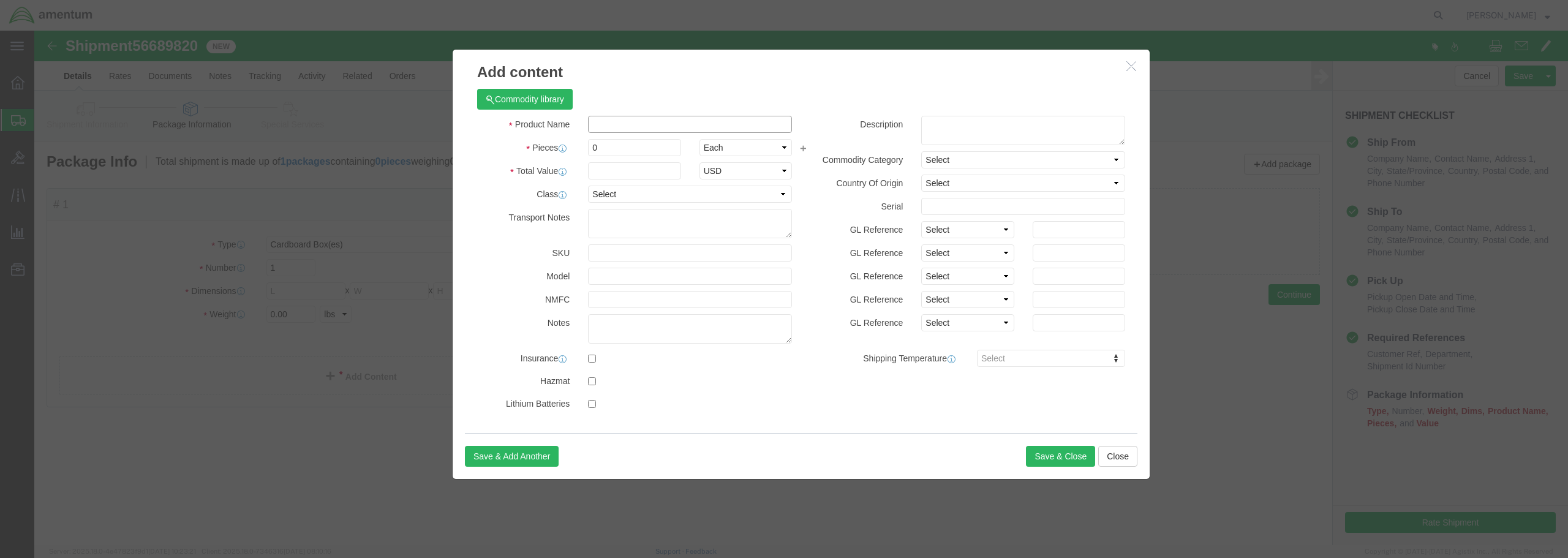
drag, startPoint x: 567, startPoint y: 99, endPoint x: 571, endPoint y: 93, distance: 7.2
click input "text"
type input "MODULE FREE TURBINE"
drag, startPoint x: 575, startPoint y: 119, endPoint x: 541, endPoint y: 120, distance: 34.0
click div "Pieces 0 Select Bag Barrels 100Board Feet Bottle Box Blister Pack Carats Can Ca…"
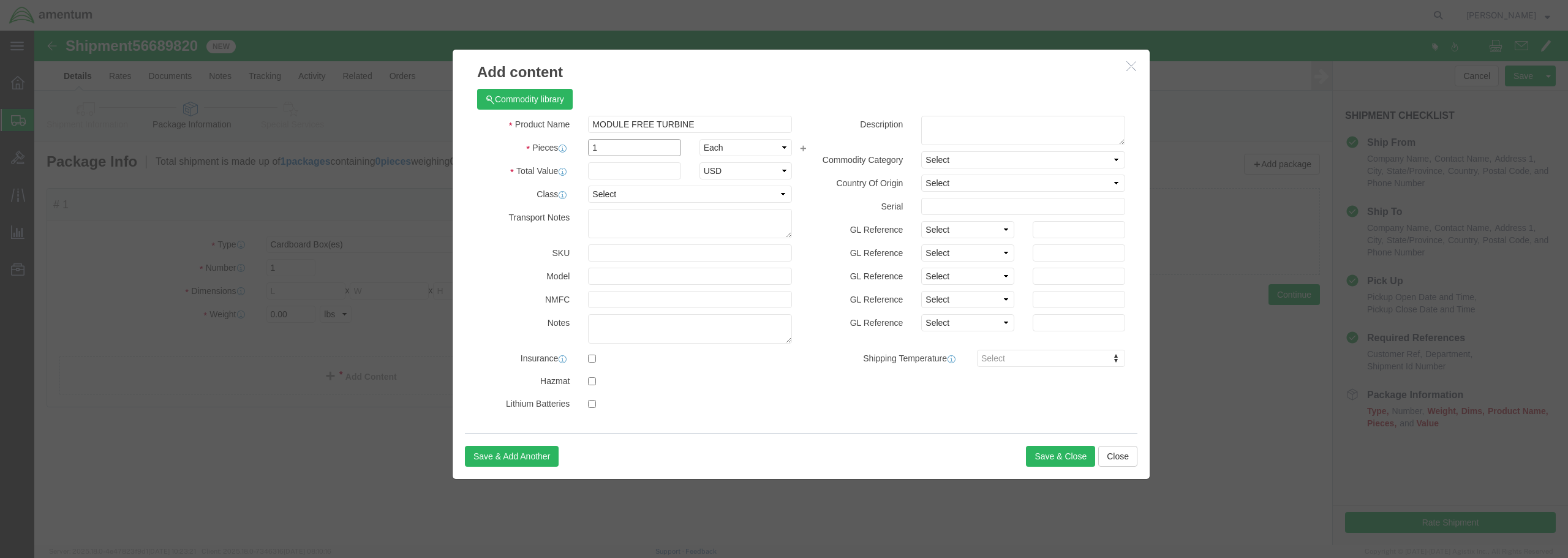
type input "1"
click input "text"
type input "50,000"
drag, startPoint x: 754, startPoint y: 166, endPoint x: 749, endPoint y: 163, distance: 5.8
click select "Select 50 55 60 65 70 85 92.5 100 125 175 250 300 400"
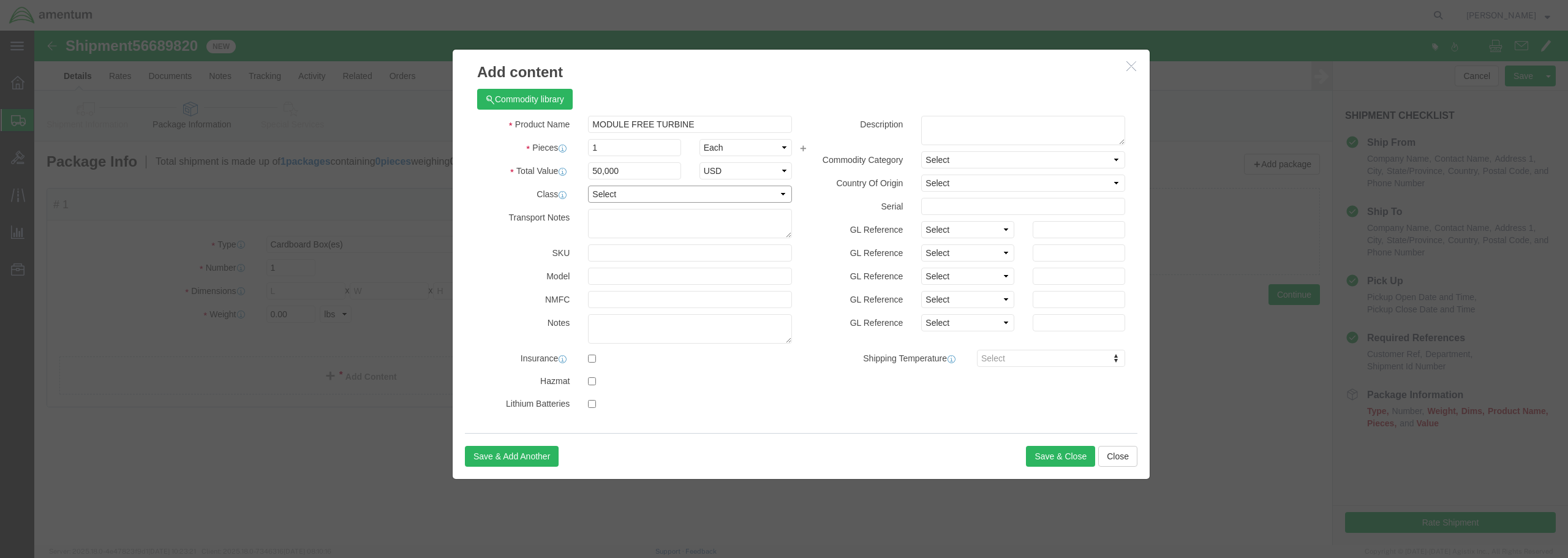
select select "70"
click select "Select 50 55 60 65 70 85 92.5 100 125 175 250 300 400"
click input "text"
type input "2"
type input "SN 24004"
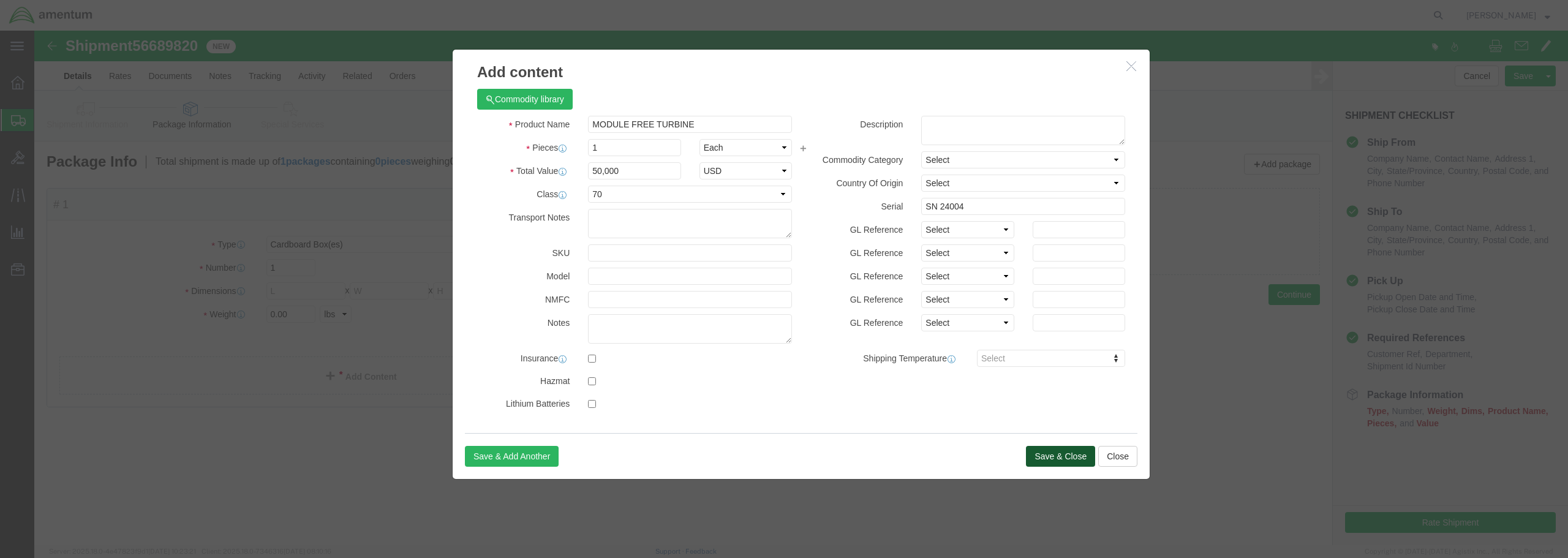
click button "Save & Close"
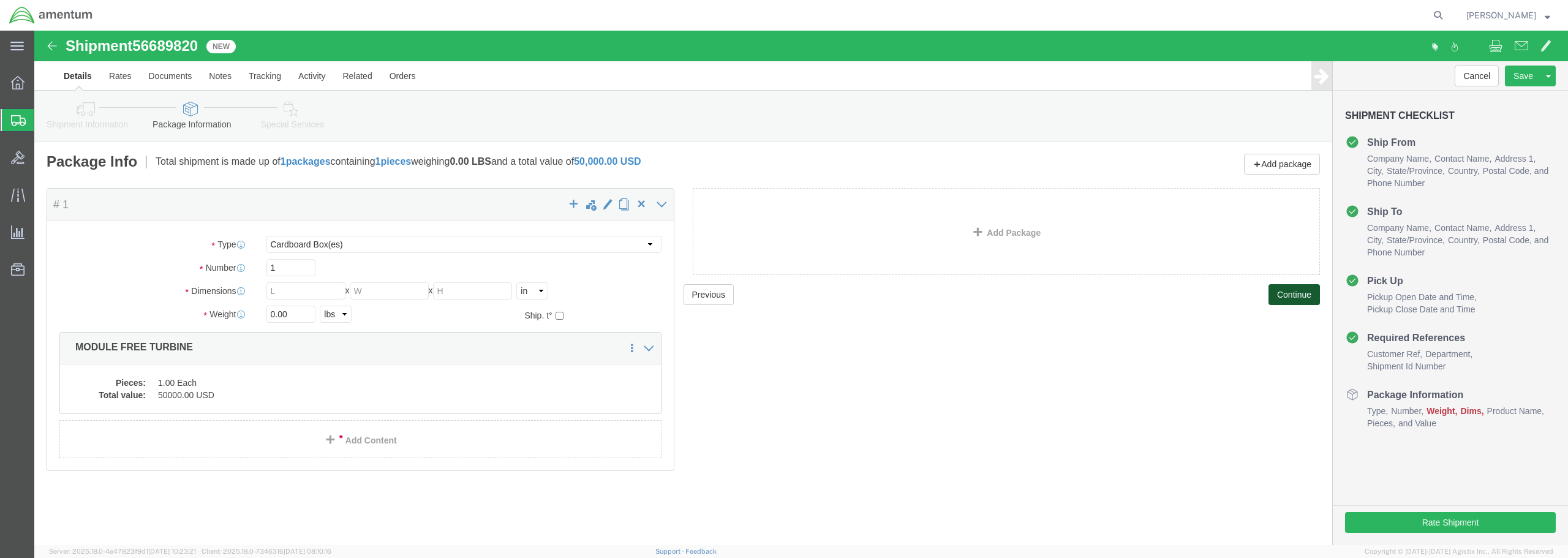
click button "Continue"
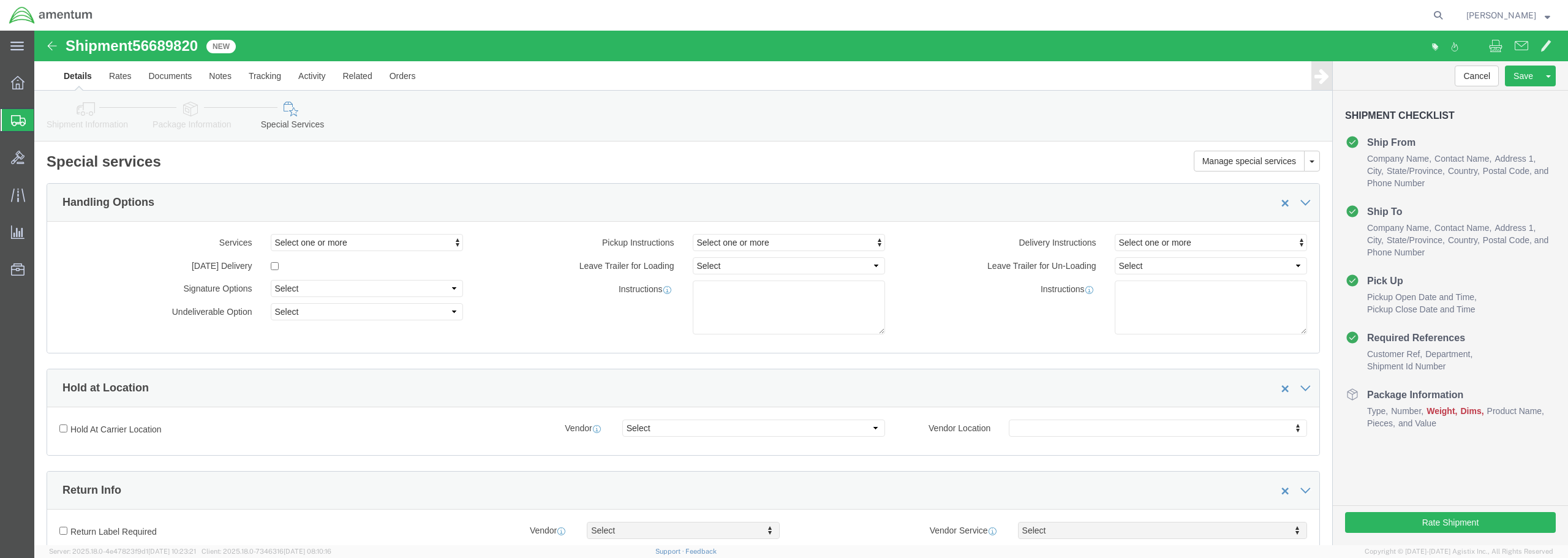
click icon
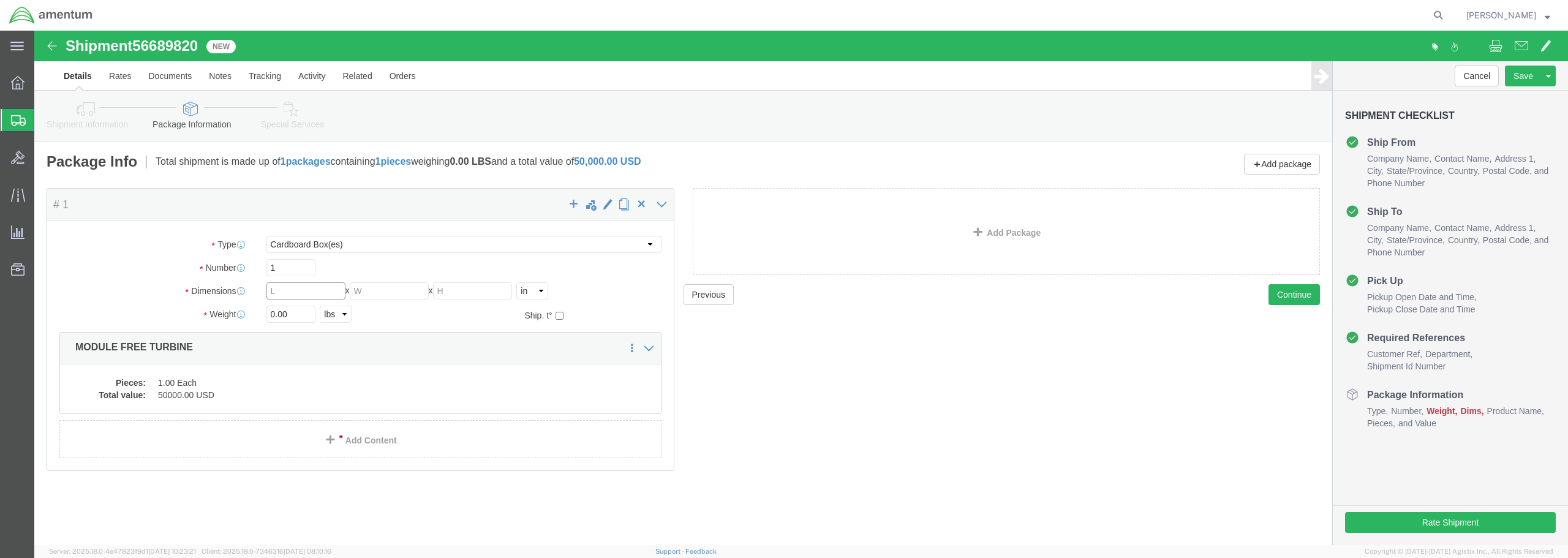
click input "text"
type input "22"
type input "18"
type input "16"
drag, startPoint x: 255, startPoint y: 279, endPoint x: 230, endPoint y: 284, distance: 25.5
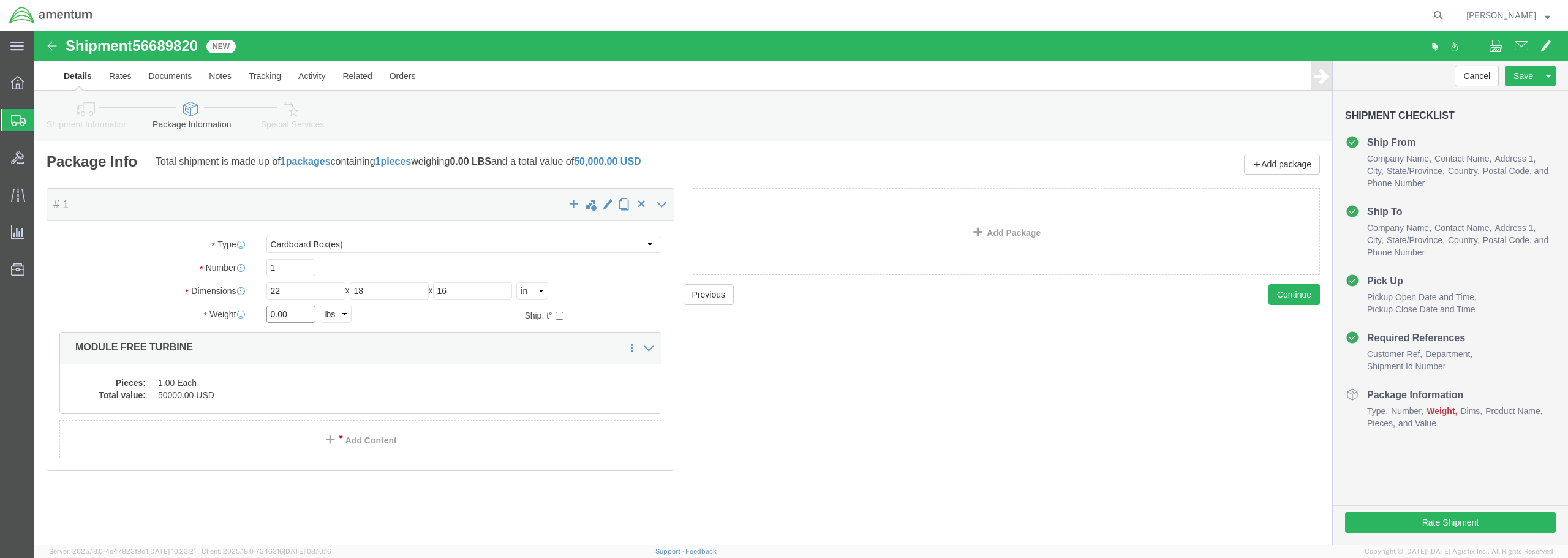
click div "0.00 Select kgs lbs"
type input "79.50"
click button "Continue"
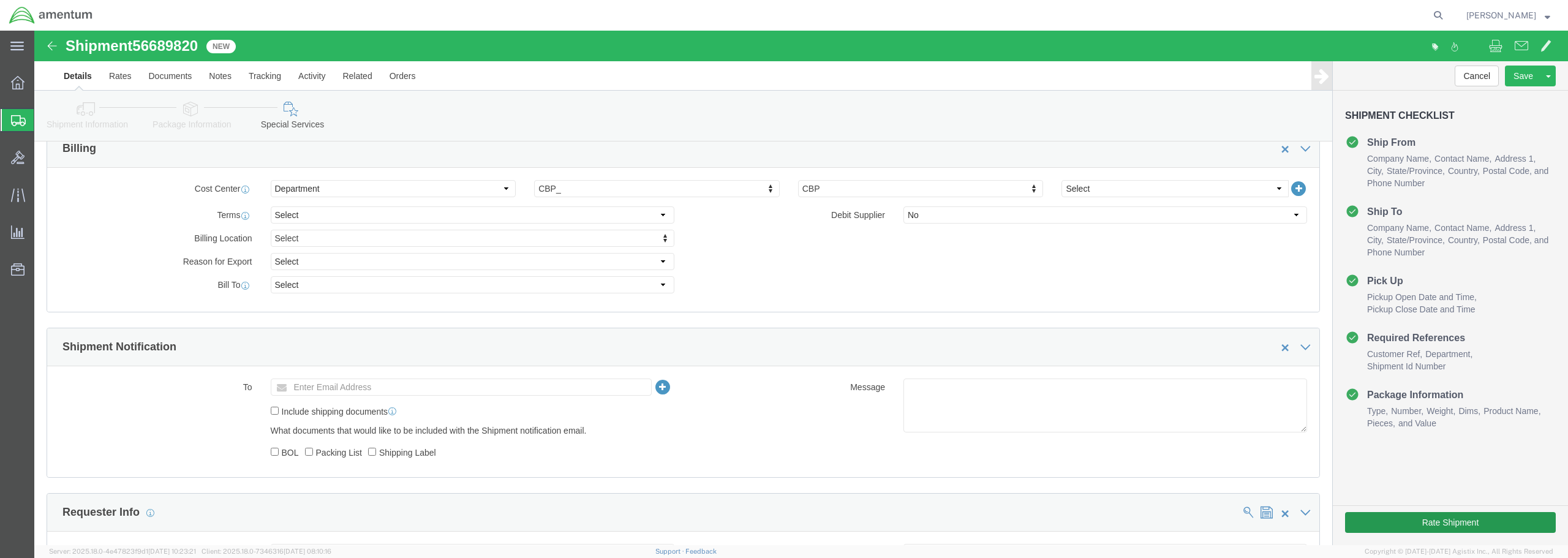
scroll to position [552, 0]
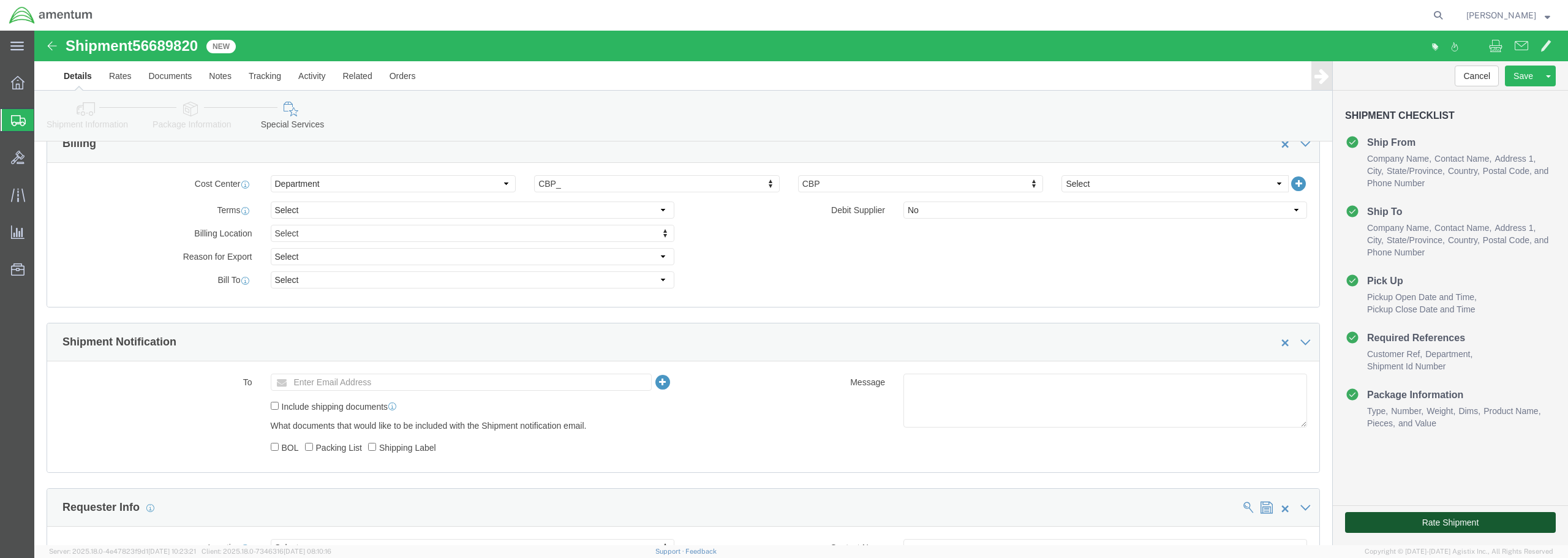
click button "Rate Shipment"
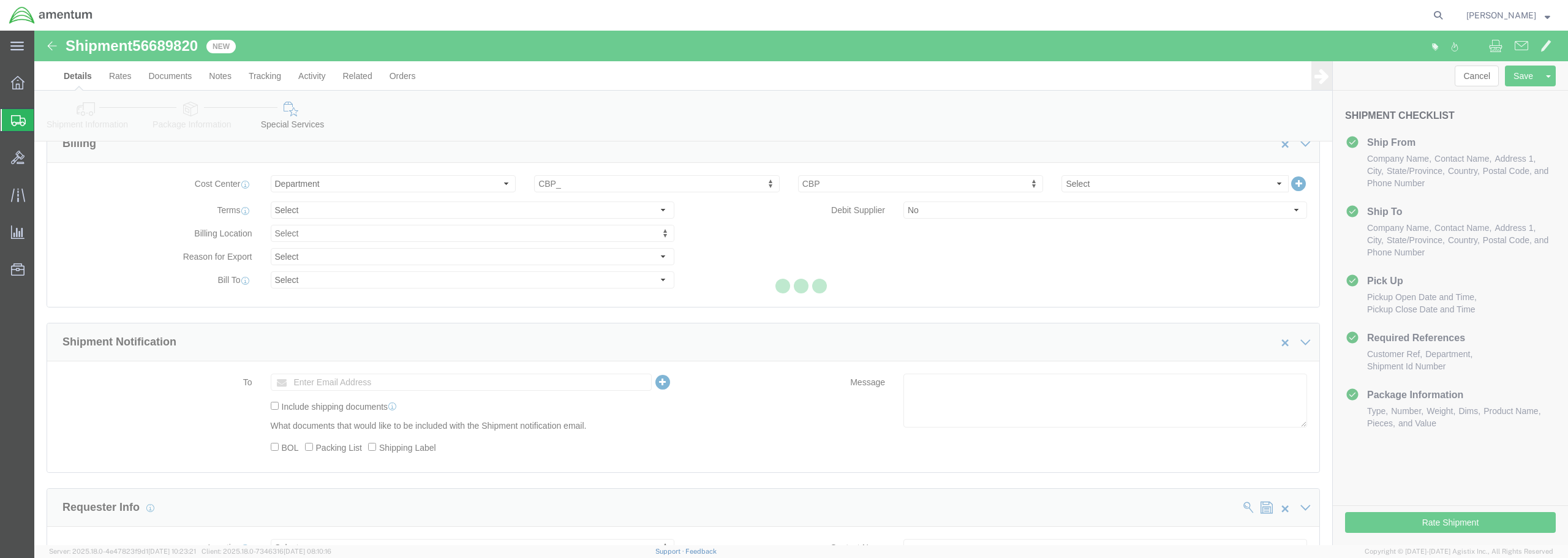
scroll to position [28, 0]
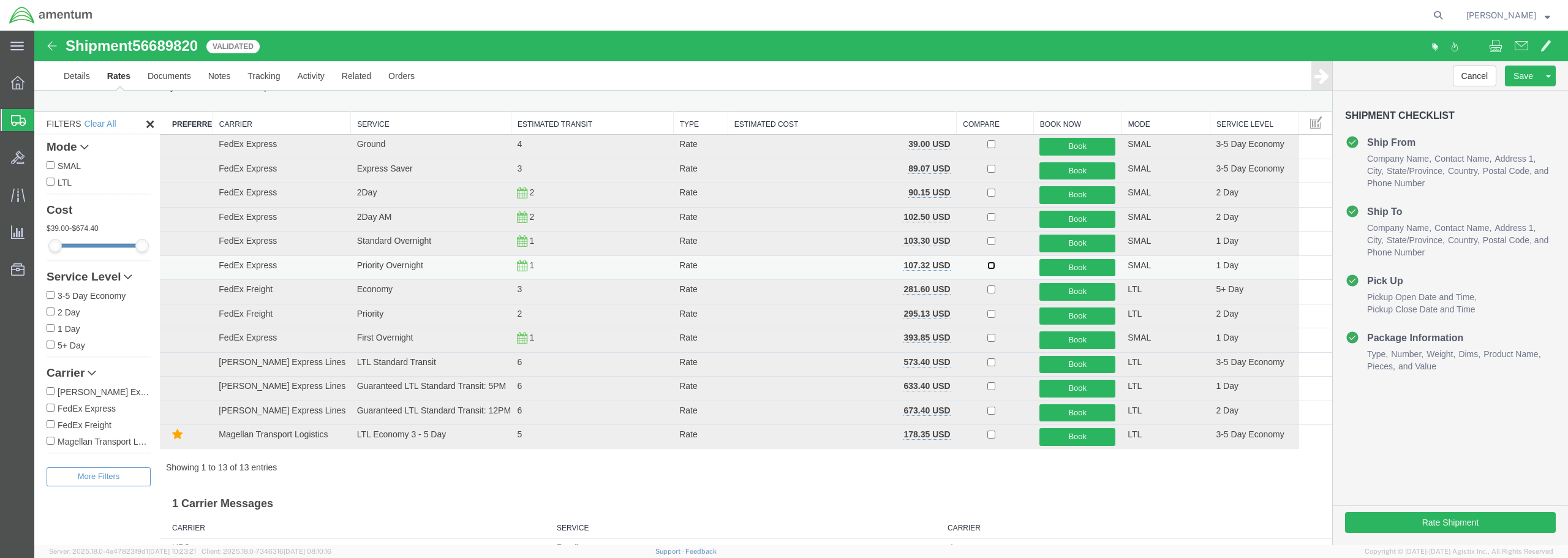
click at [987, 263] on input "checkbox" at bounding box center [991, 265] width 8 height 8
checkbox input "true"
click at [1064, 267] on button "Book" at bounding box center [1077, 267] width 76 height 18
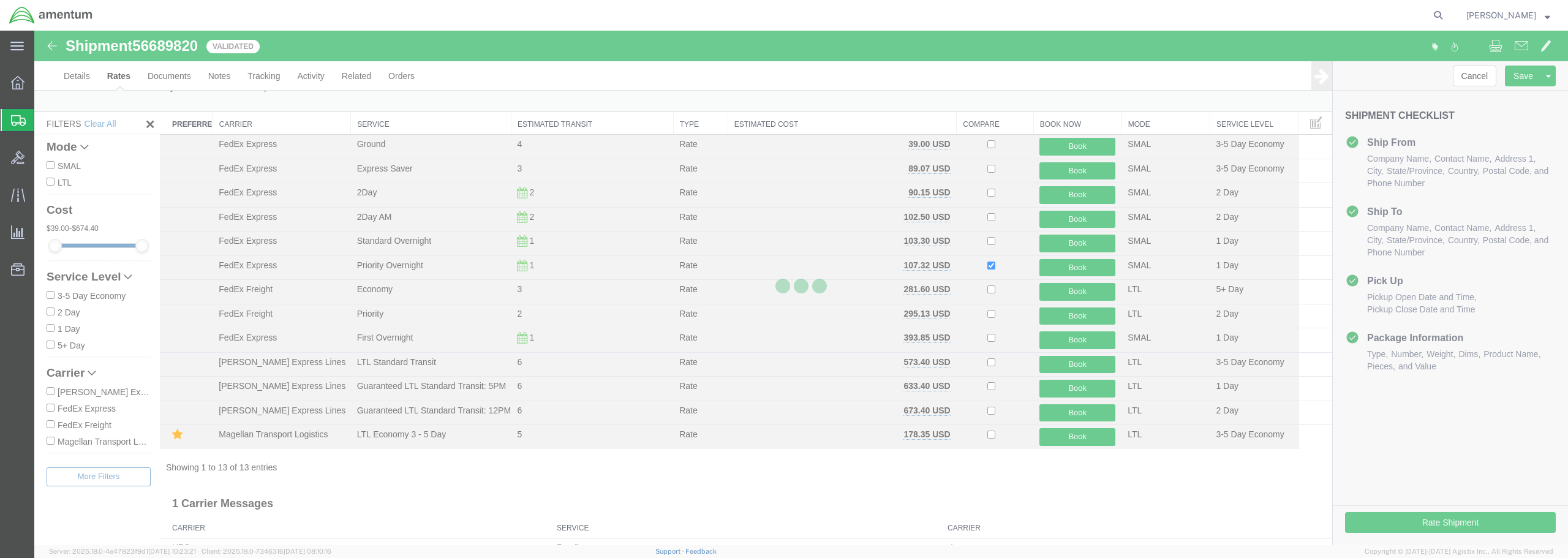
scroll to position [0, 0]
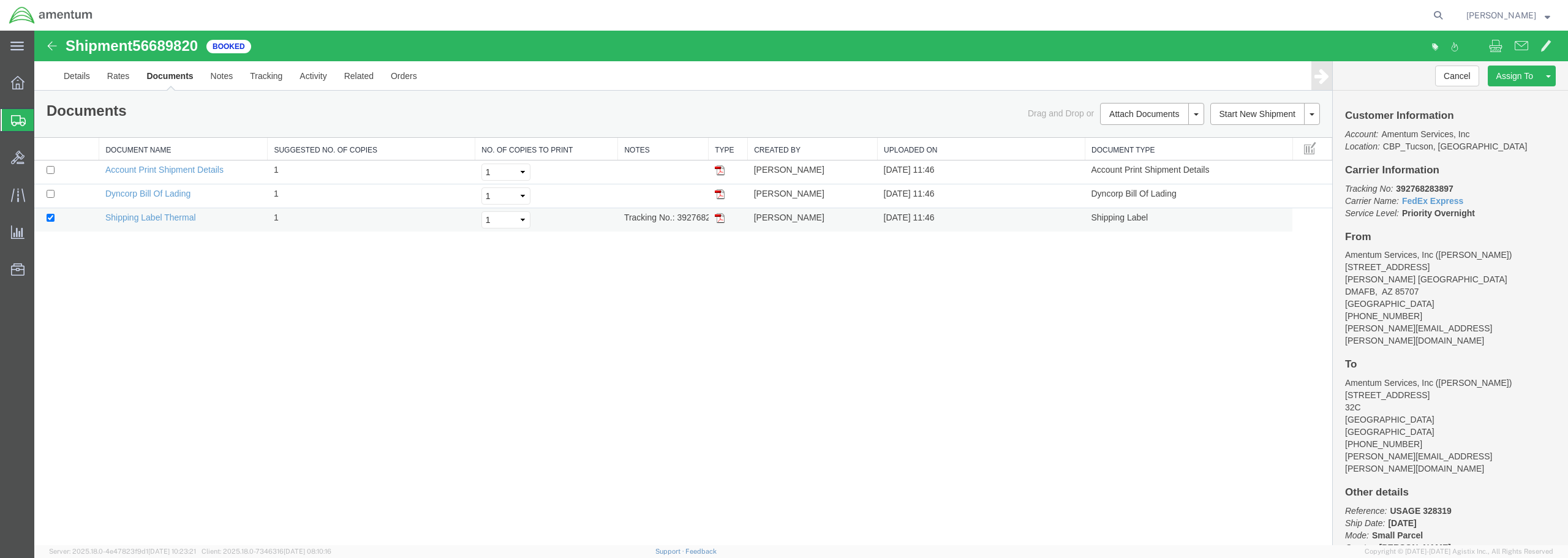
click at [720, 221] on img at bounding box center [720, 218] width 10 height 10
click at [716, 218] on img at bounding box center [720, 218] width 10 height 10
click at [1151, 133] on link "Print Documents" at bounding box center [1150, 135] width 107 height 18
click at [718, 216] on img at bounding box center [720, 218] width 10 height 10
